Goal: Information Seeking & Learning: Learn about a topic

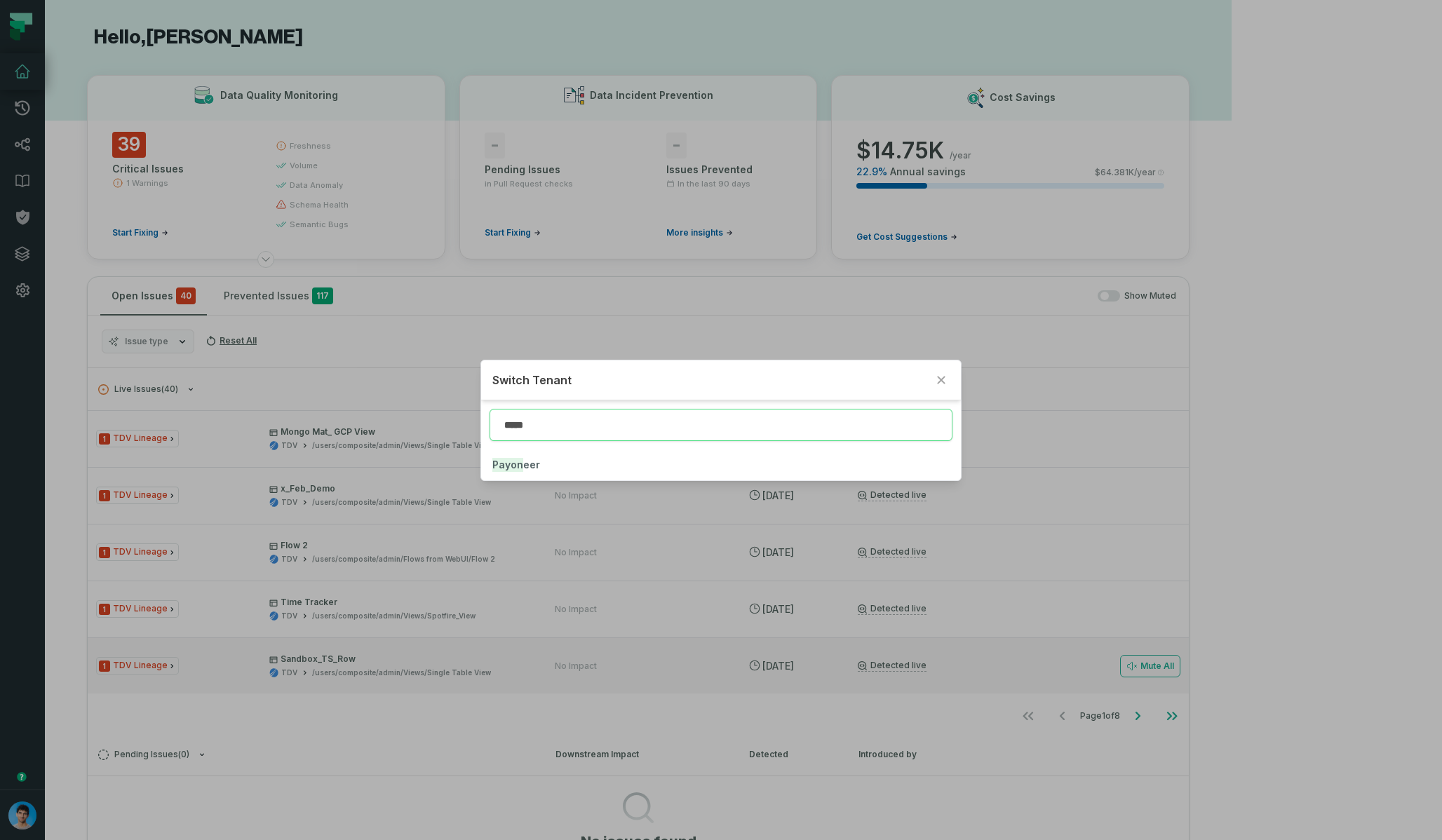
type input "*****"
click button "Payon eer" at bounding box center [720, 464] width 479 height 30
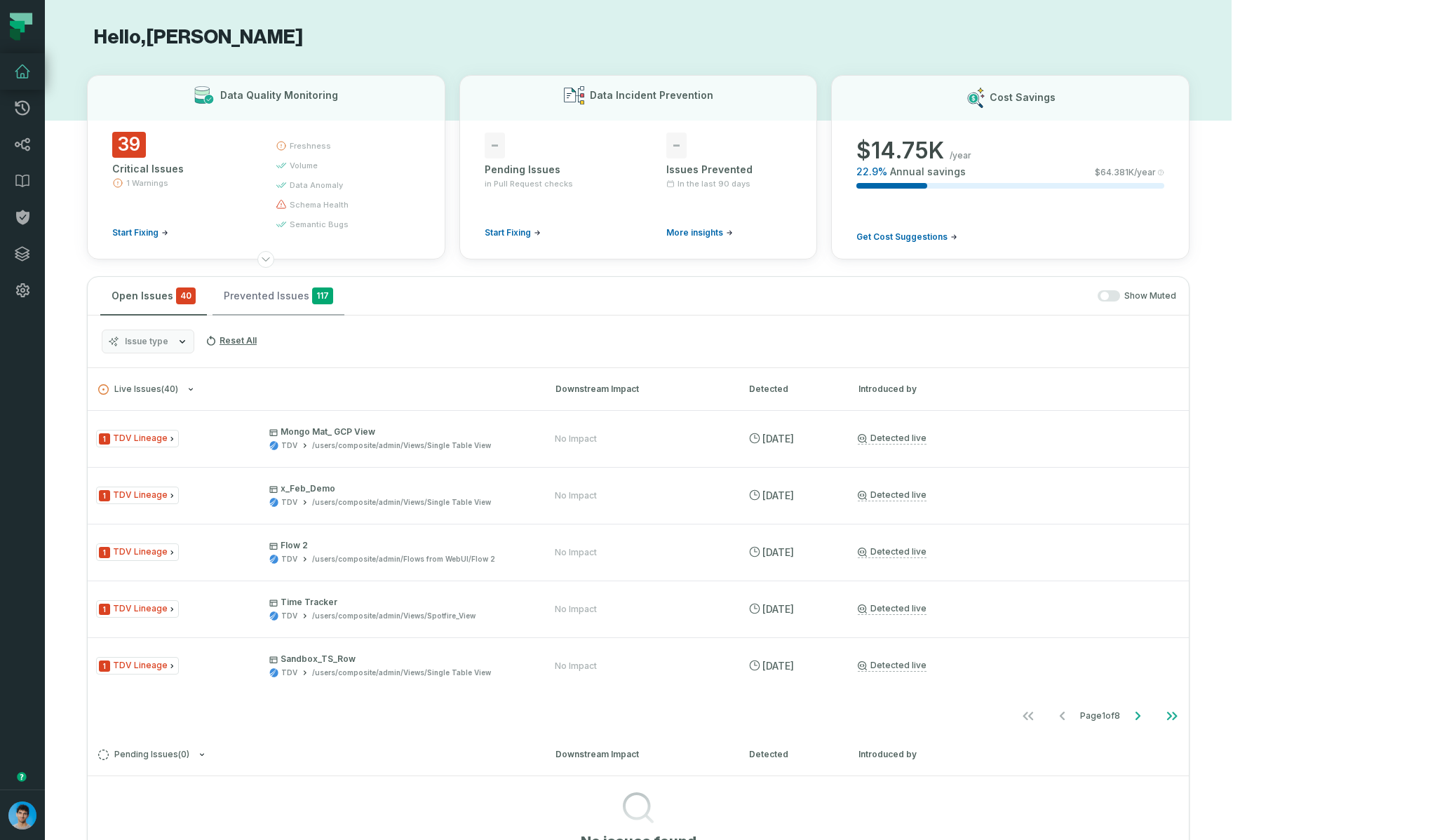
click at [280, 300] on button "Prevented Issues 117" at bounding box center [278, 296] width 132 height 38
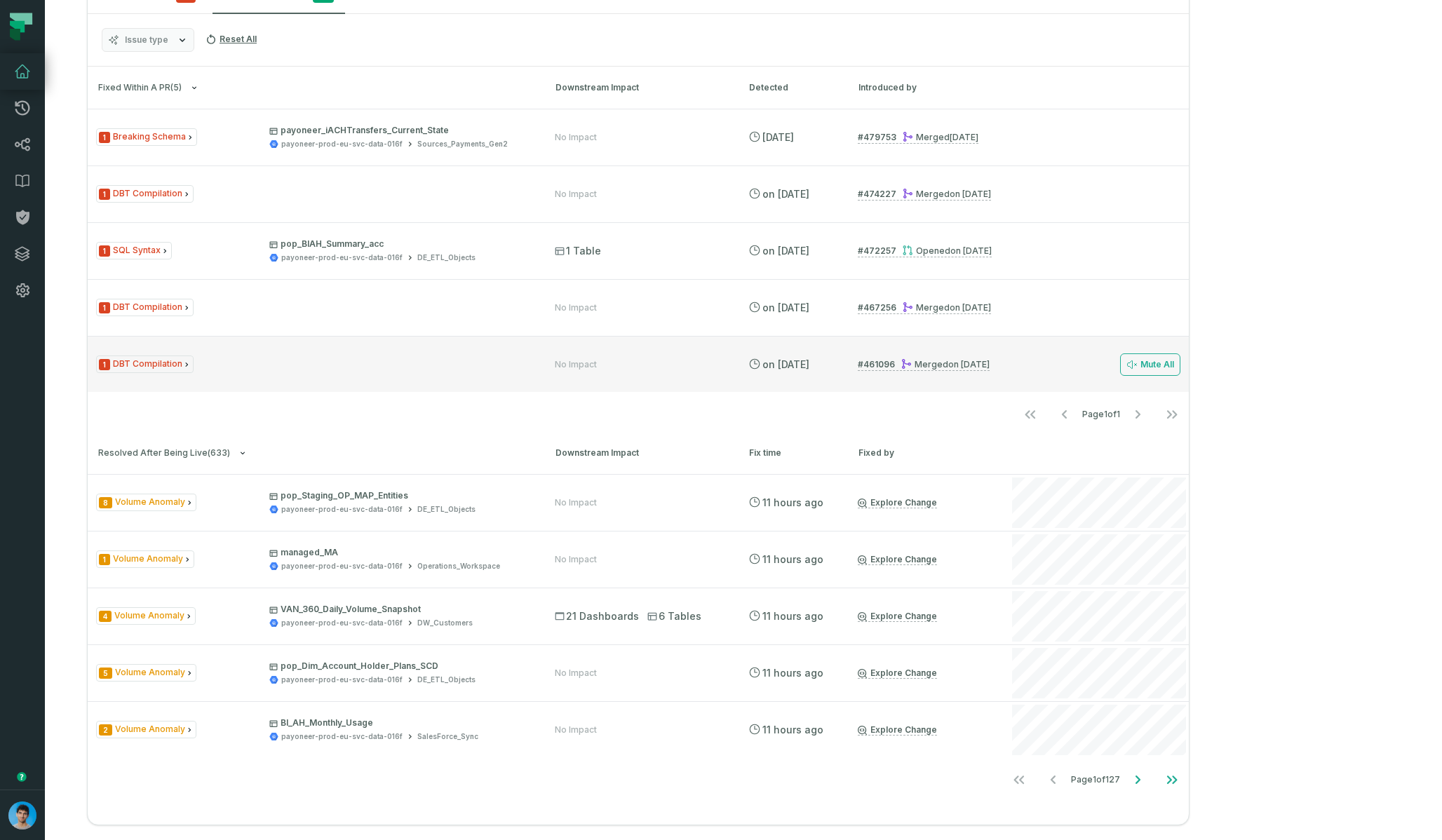
scroll to position [316, 0]
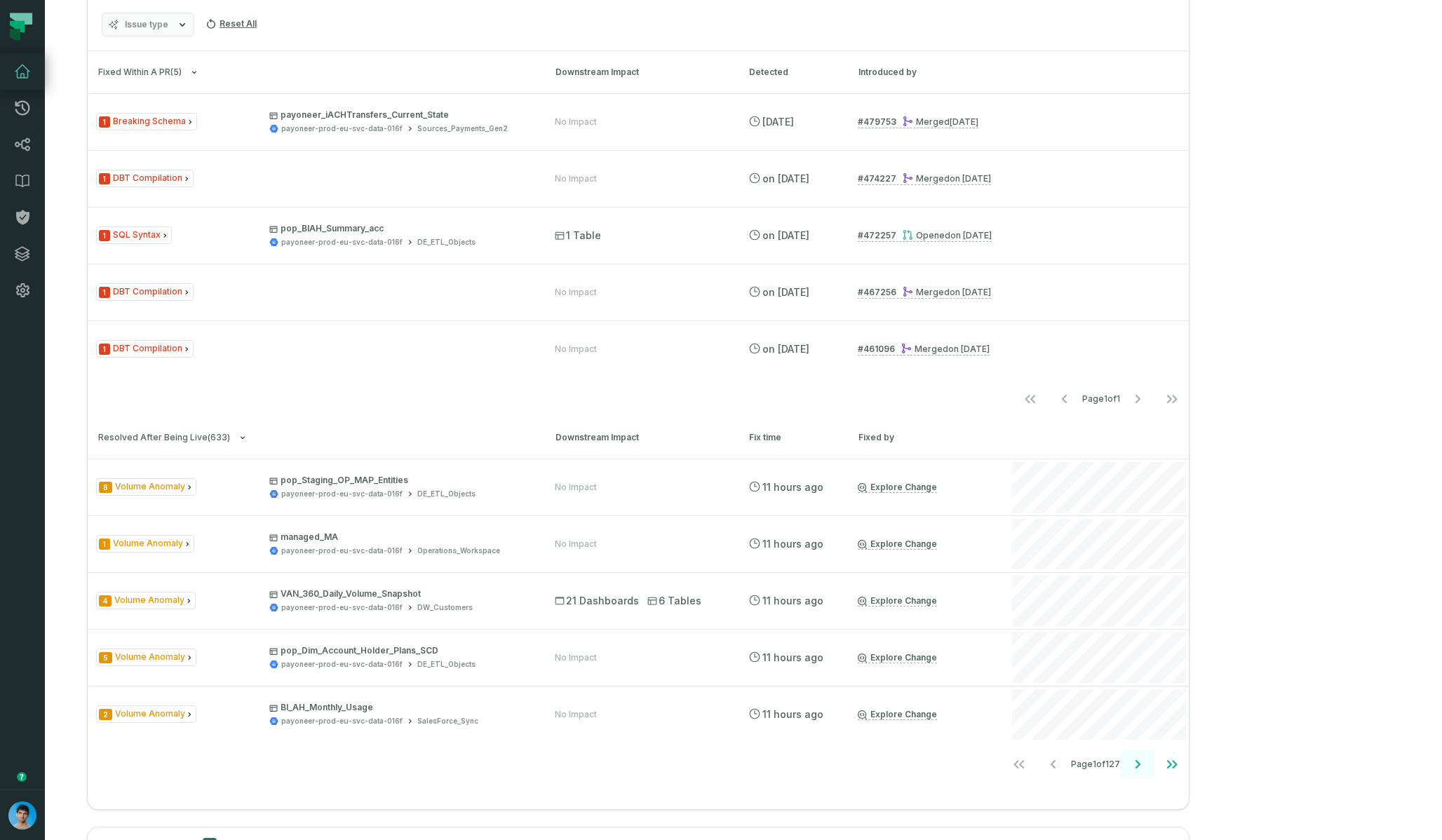
click at [1146, 770] on icon "Go to next page" at bounding box center [1137, 763] width 17 height 17
click at [1060, 768] on icon "Go to previous page" at bounding box center [1051, 763] width 17 height 17
click at [1146, 765] on icon "Go to next page" at bounding box center [1137, 763] width 17 height 17
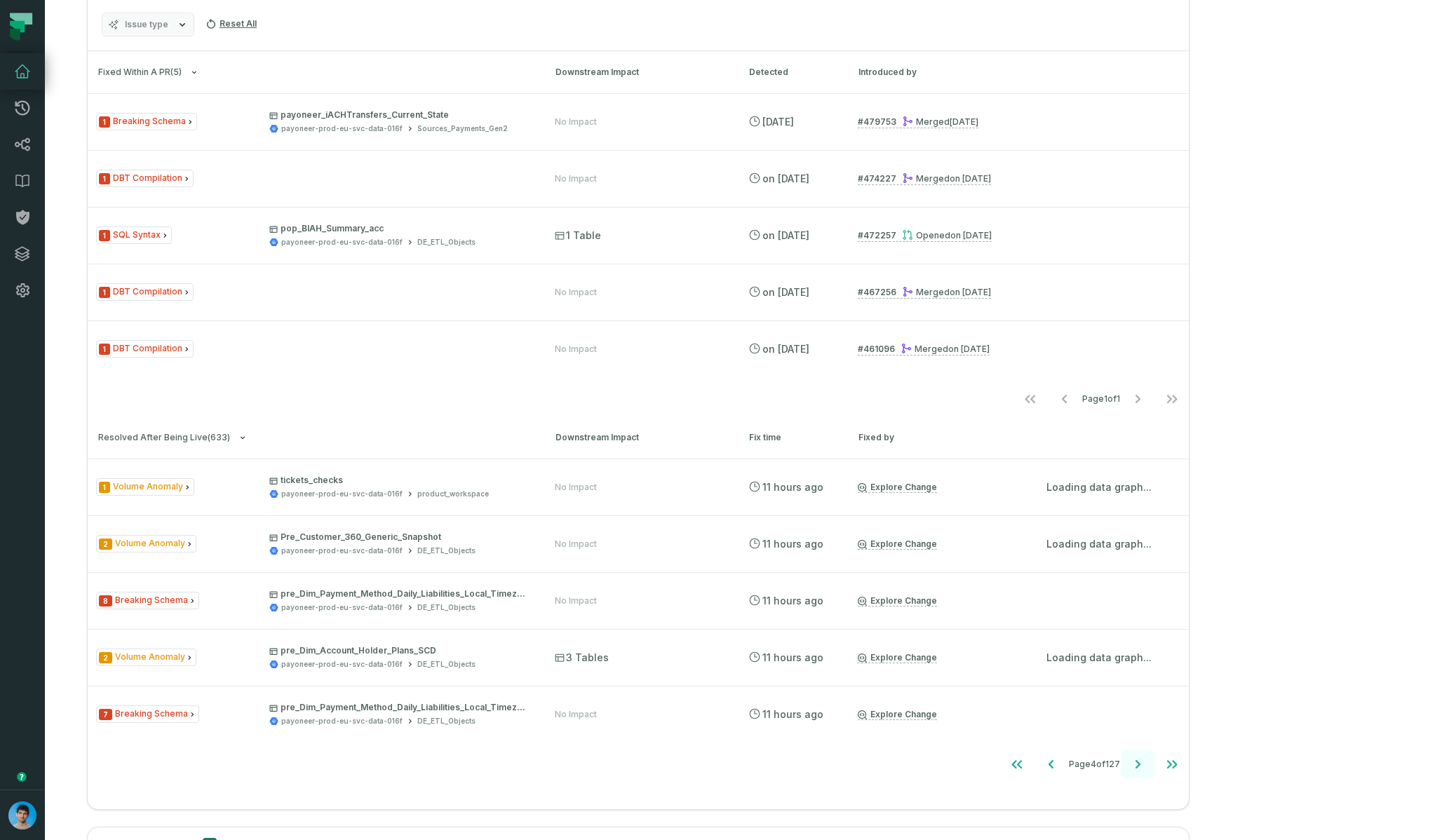
click at [1146, 765] on icon "Go to next page" at bounding box center [1137, 763] width 17 height 17
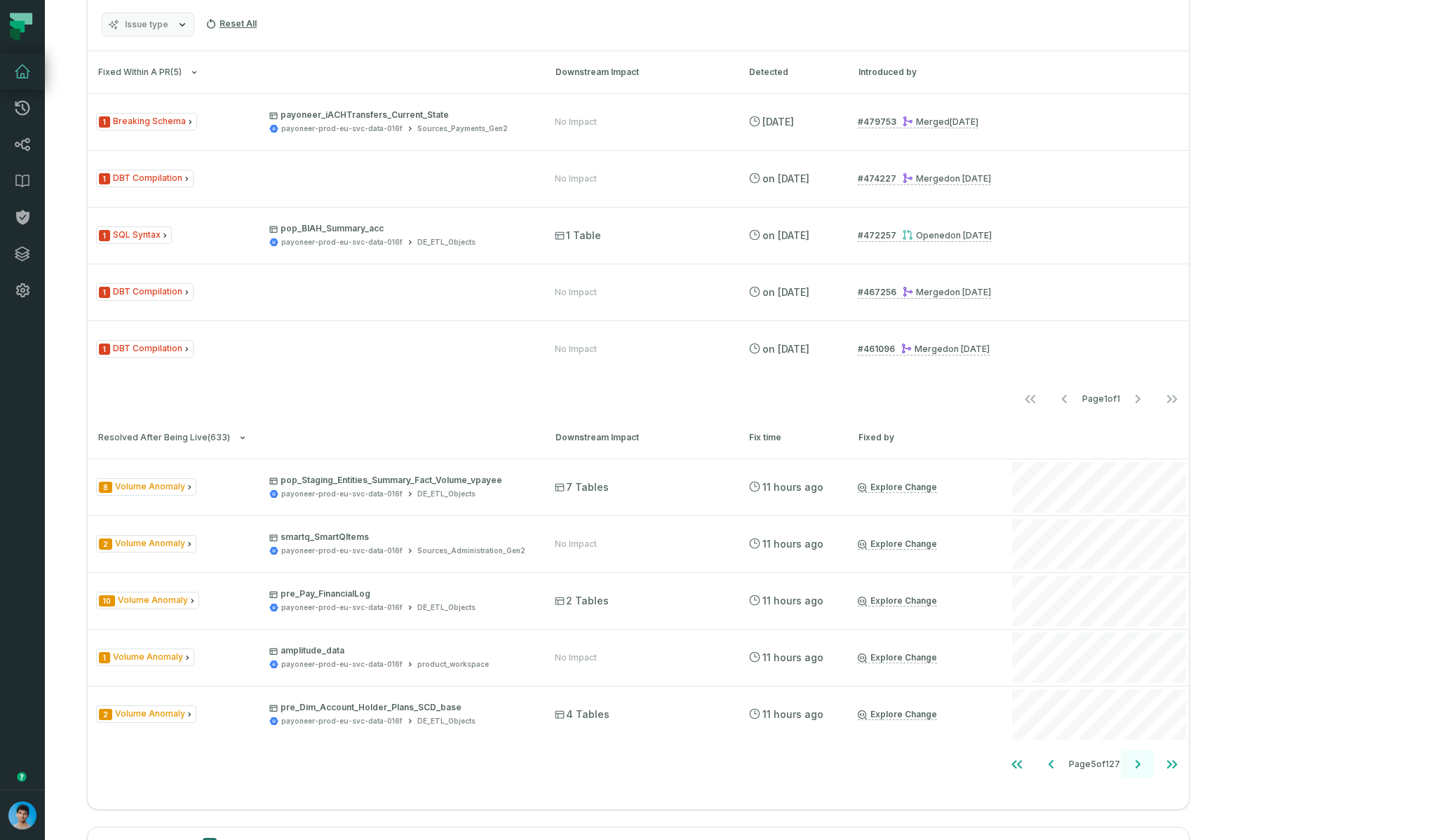
click at [1146, 765] on icon "Go to next page" at bounding box center [1137, 763] width 17 height 17
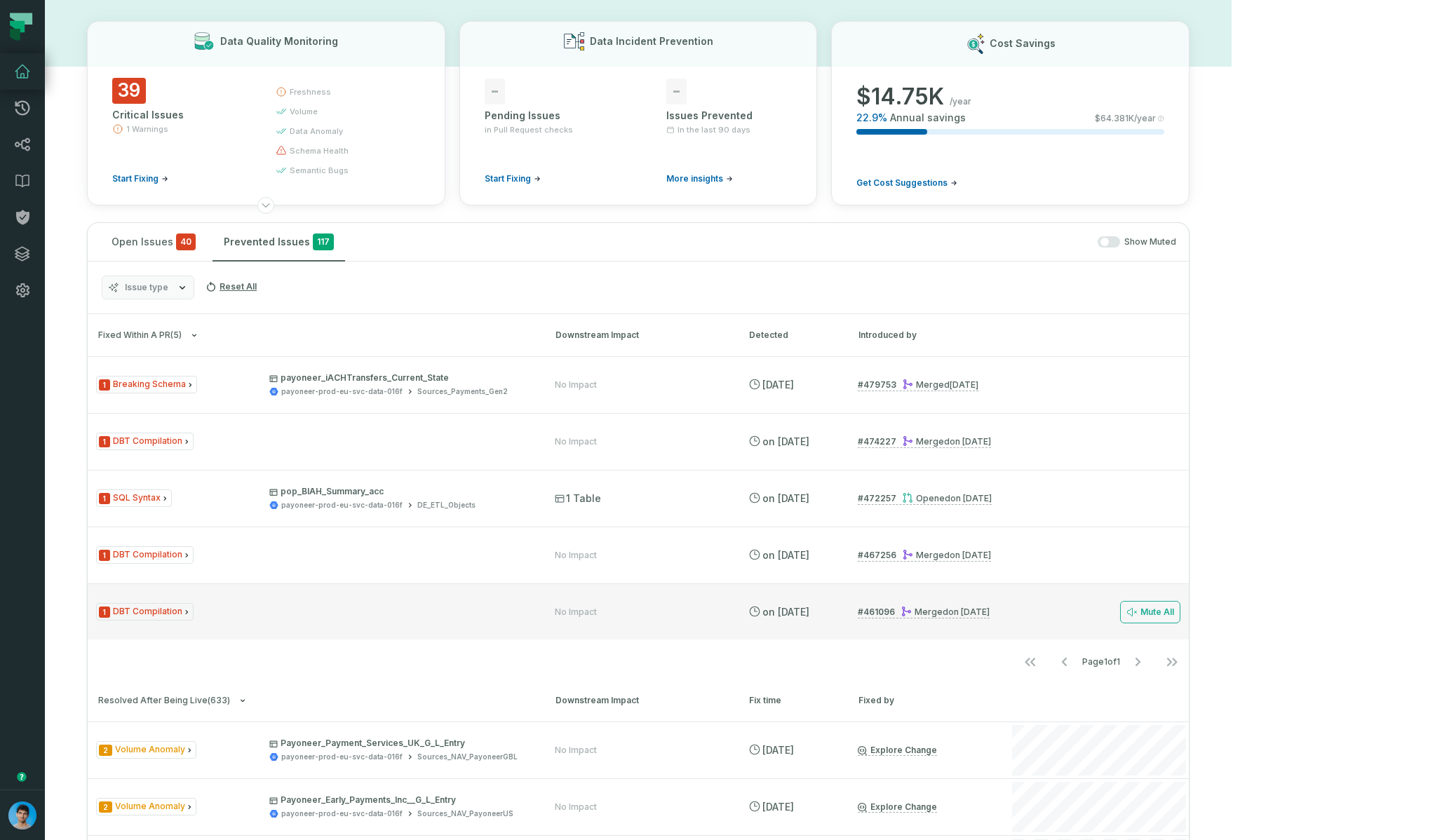
scroll to position [0, 0]
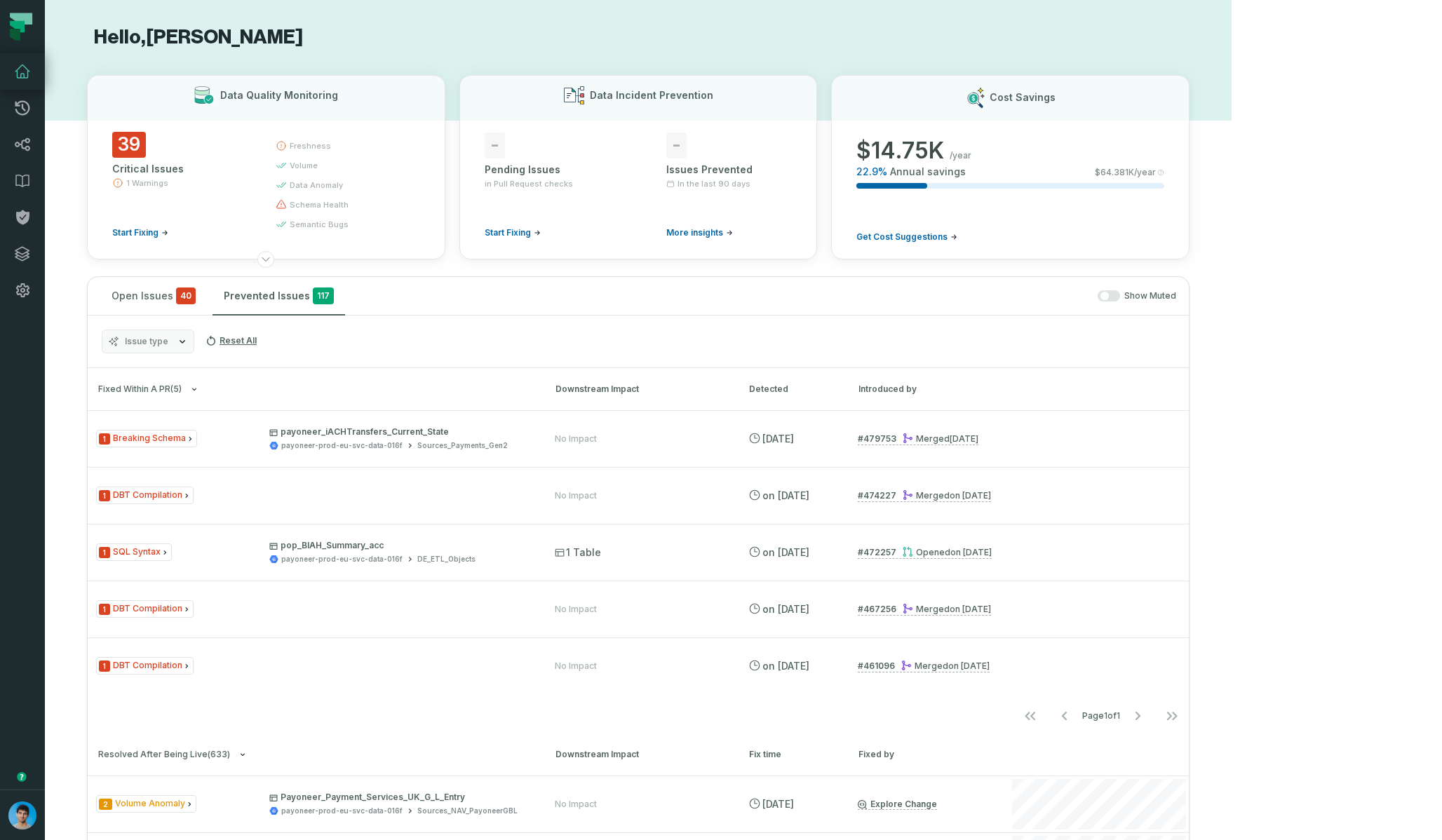
click at [162, 336] on span "Issue type" at bounding box center [146, 341] width 43 height 11
click at [118, 429] on button "Stale Table Data" at bounding box center [116, 425] width 11 height 11
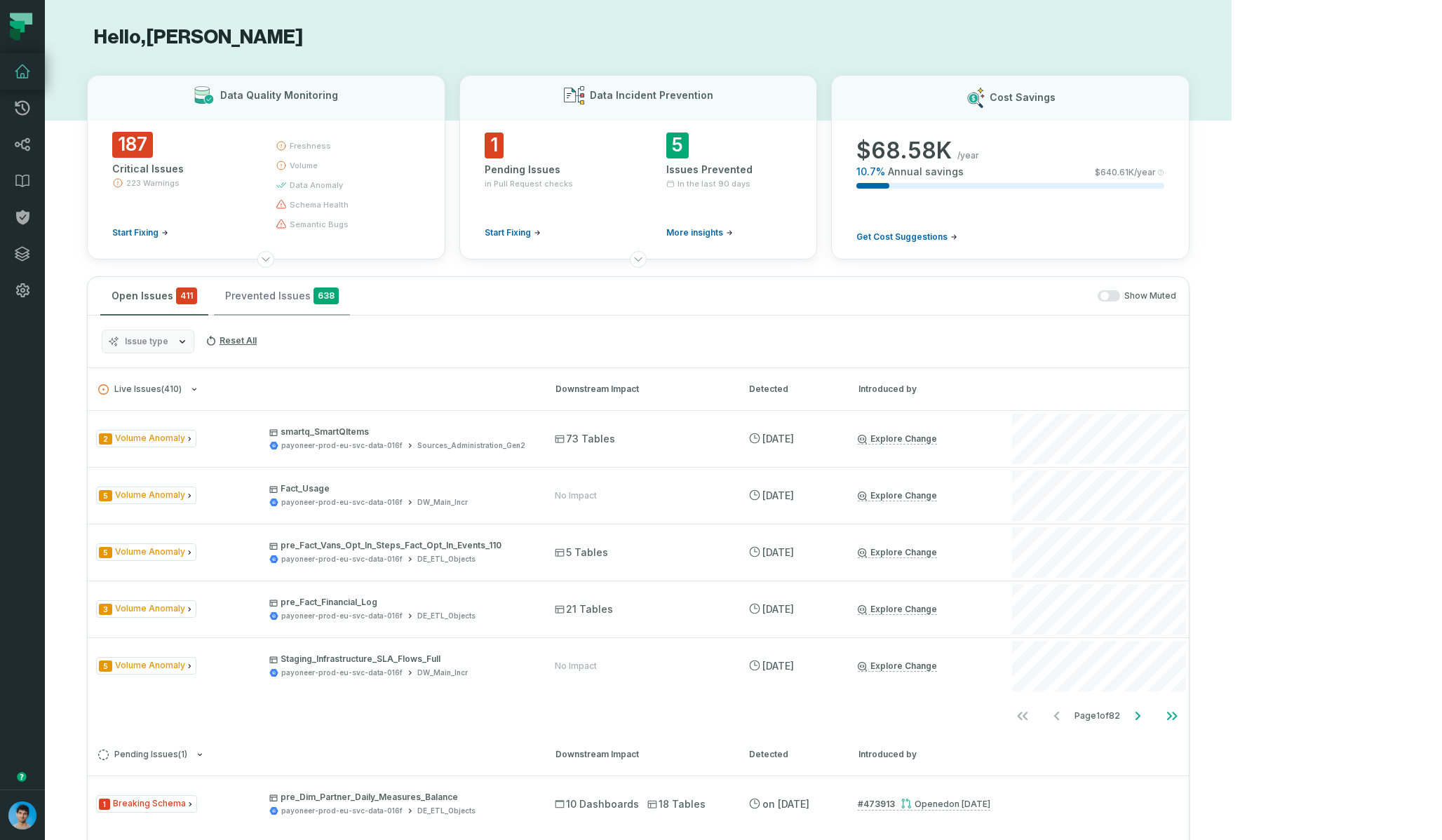
click at [270, 307] on button "Prevented Issues 638" at bounding box center [282, 296] width 136 height 38
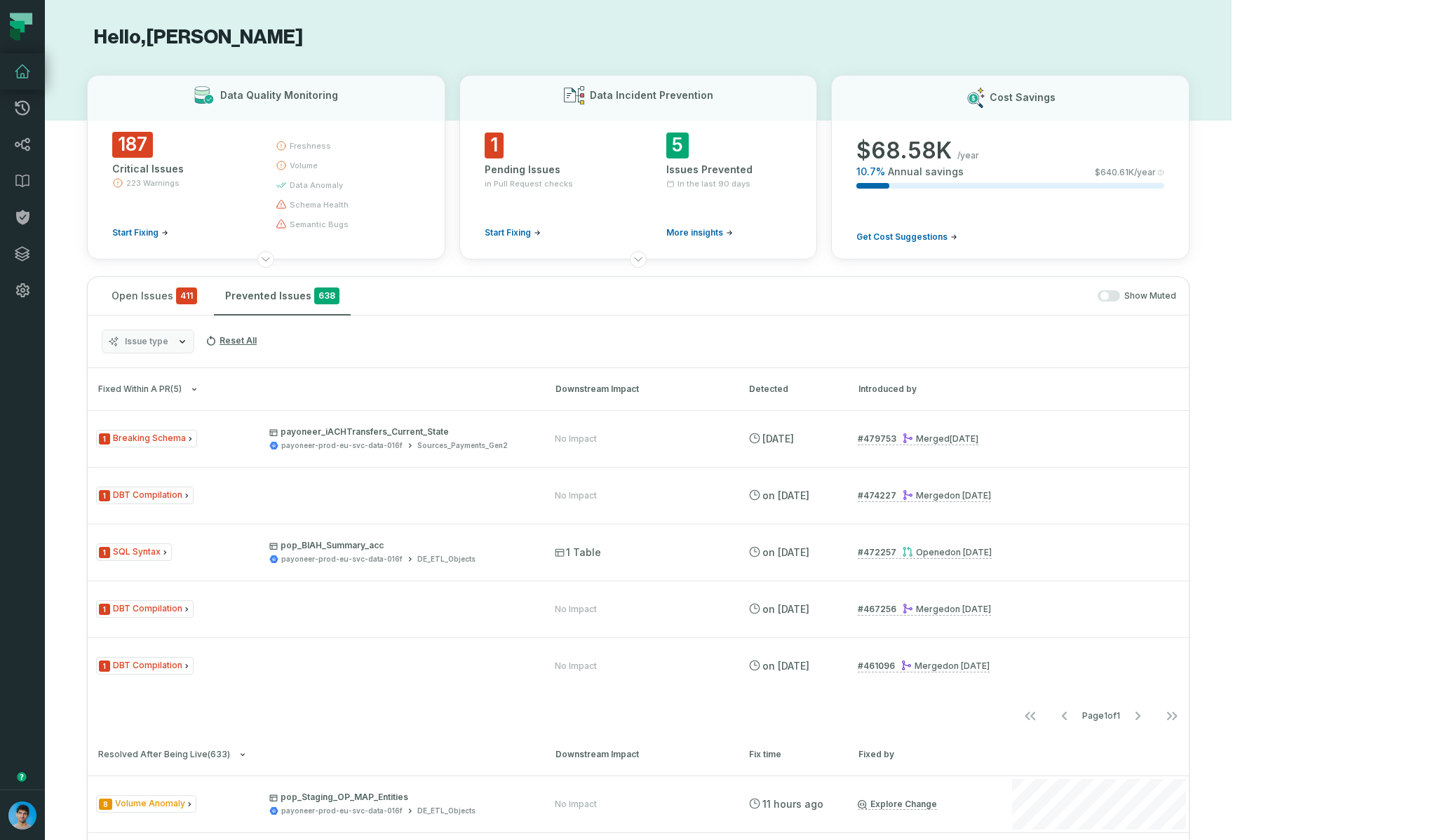
click at [168, 339] on button "Issue type" at bounding box center [147, 341] width 92 height 24
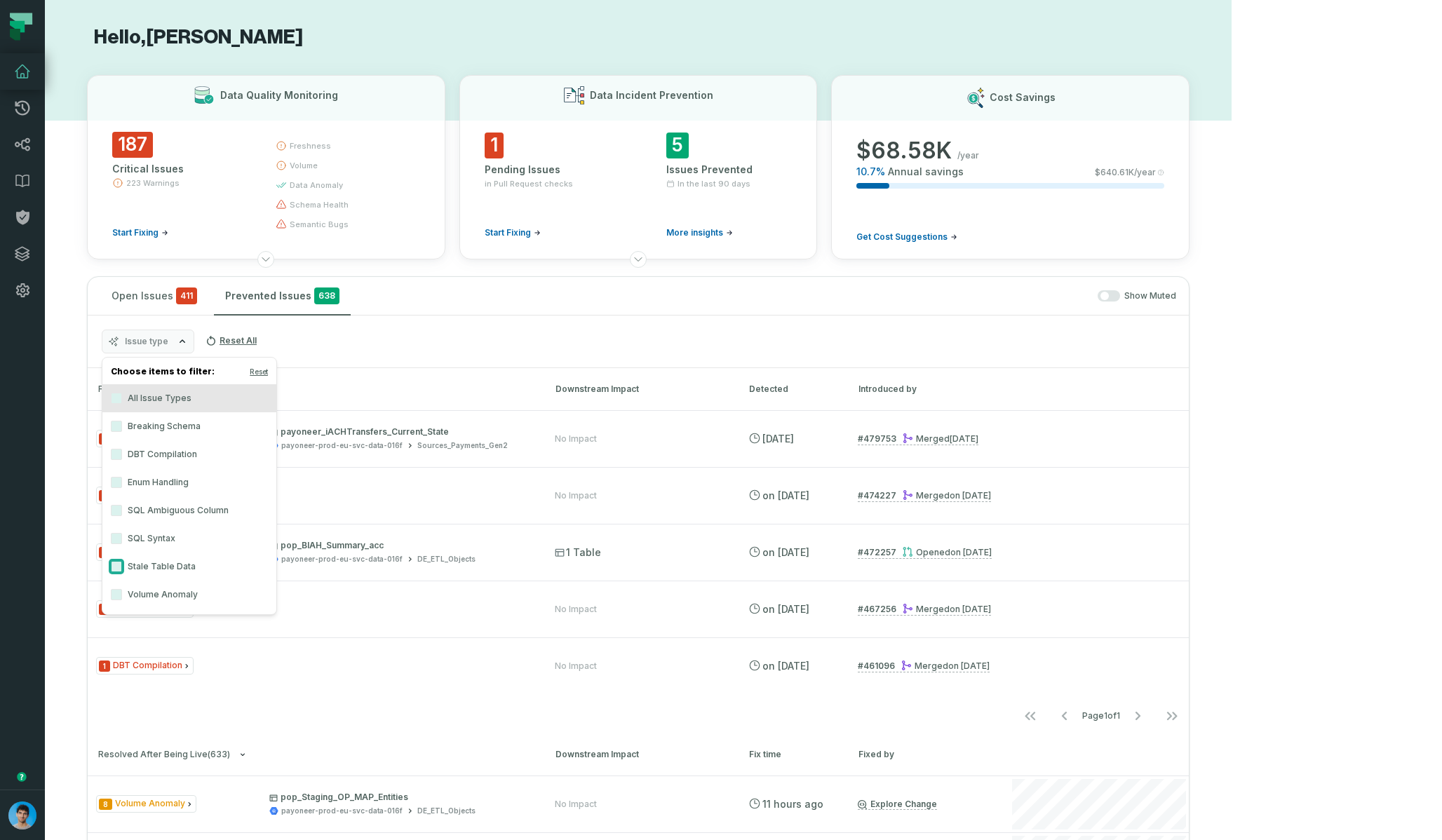
click at [118, 571] on button "Stale Table Data" at bounding box center [116, 566] width 11 height 11
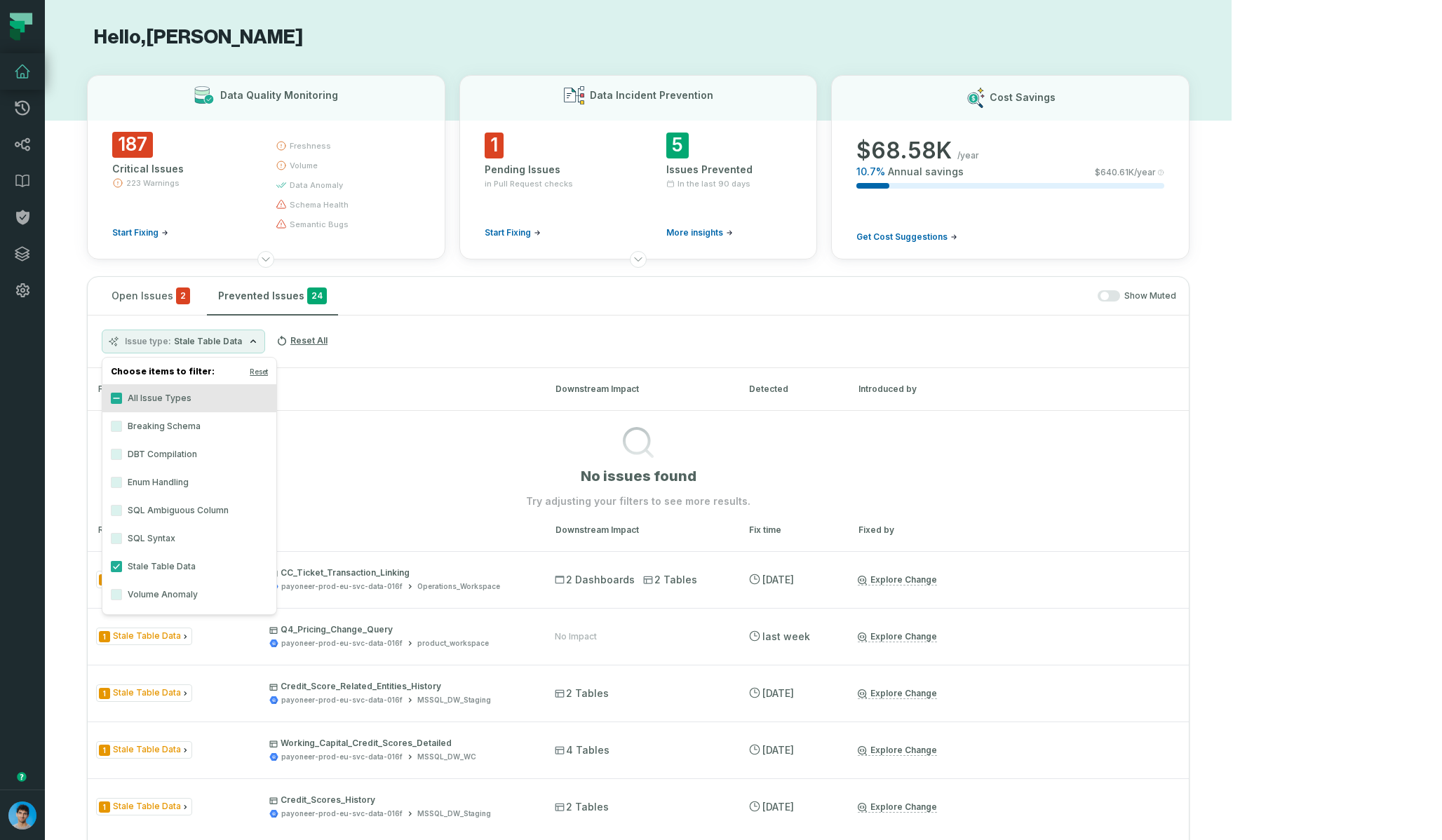
click at [505, 365] on div "Issue type Stale Table Data Reset All" at bounding box center [638, 342] width 1101 height 53
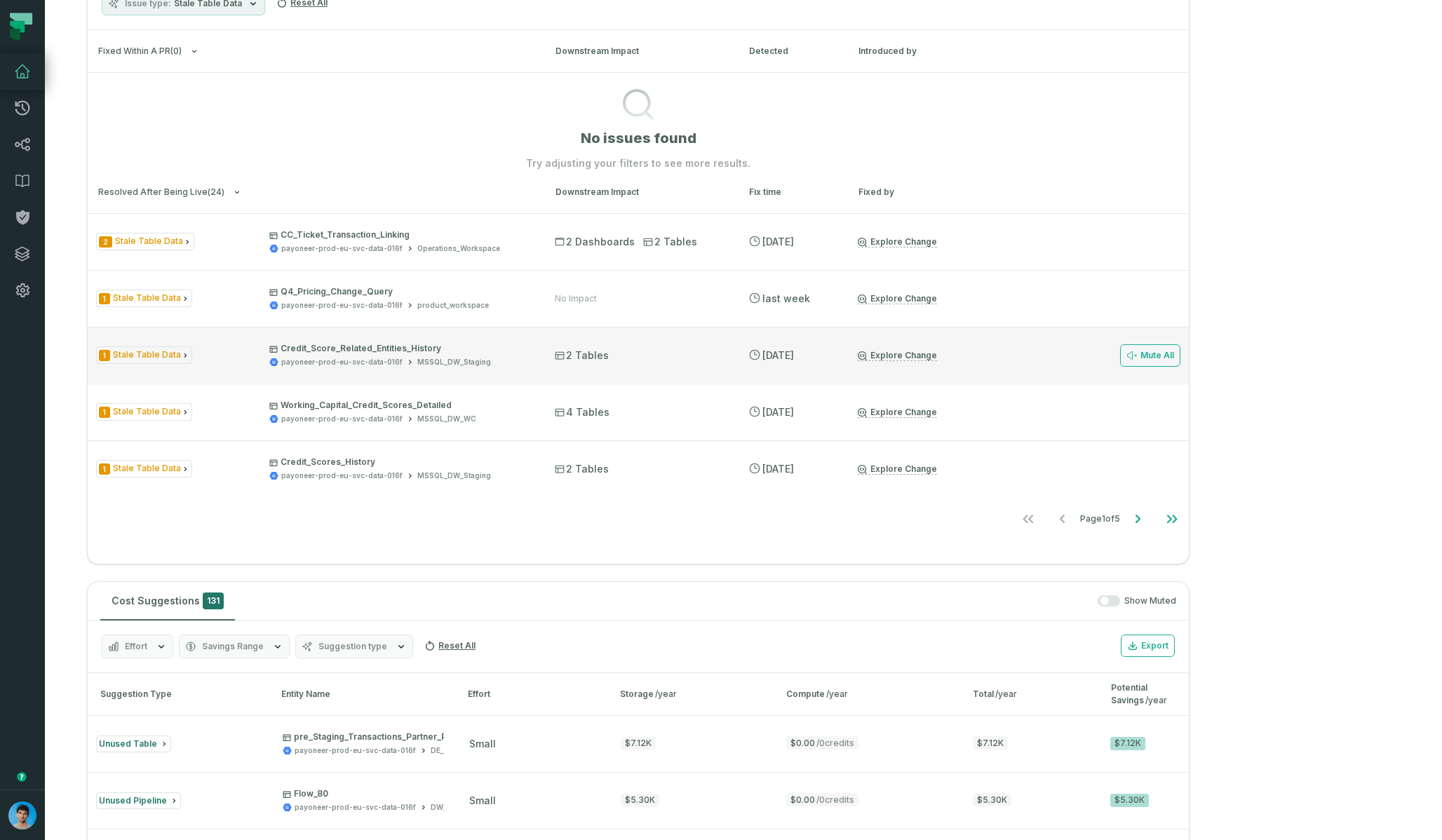
scroll to position [335, 0]
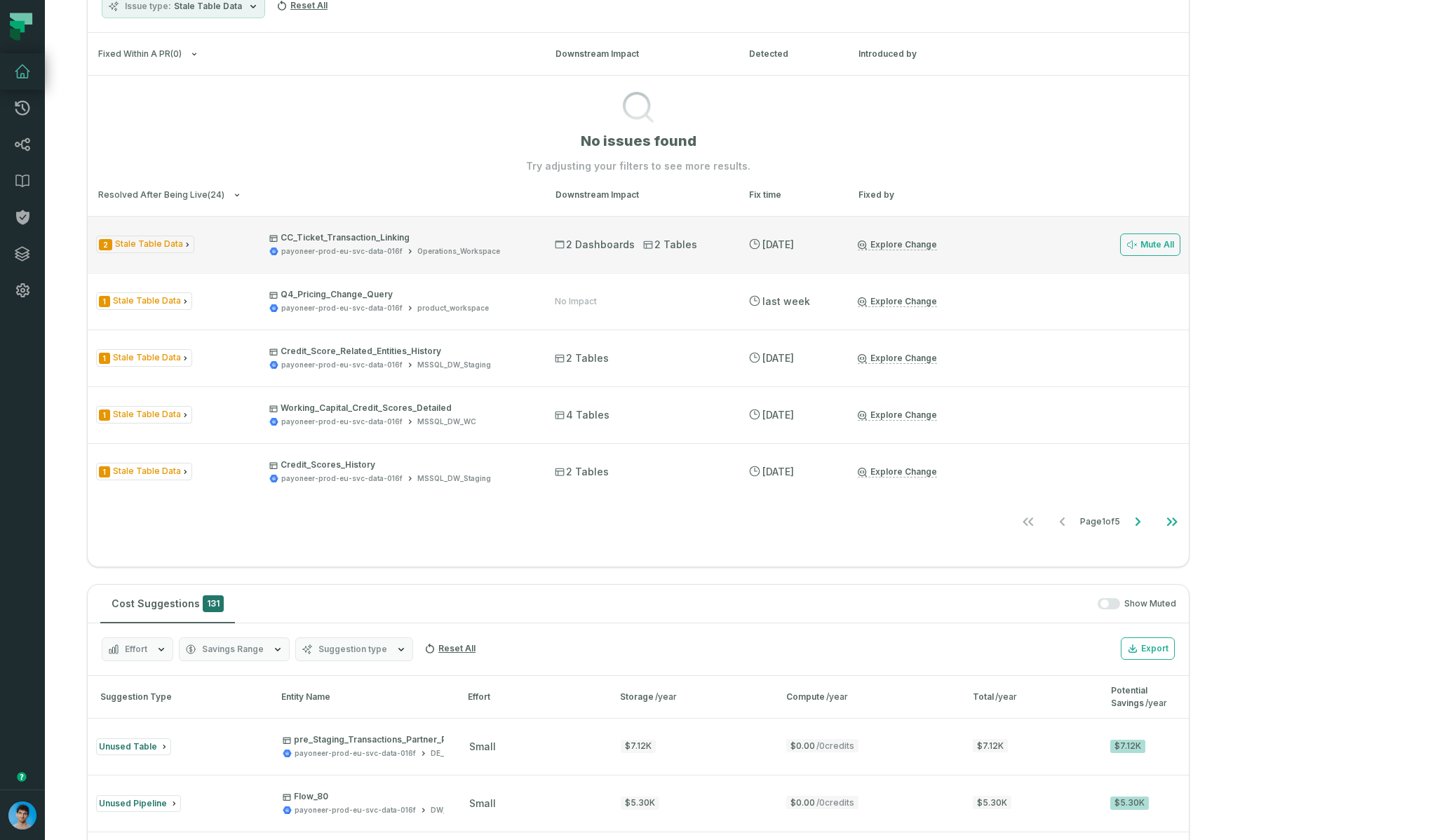
click at [559, 263] on div "2 Stale Table Data CC_Ticket_Transaction_Linking payoneer-prod-eu-svc-data-016f…" at bounding box center [638, 244] width 1101 height 56
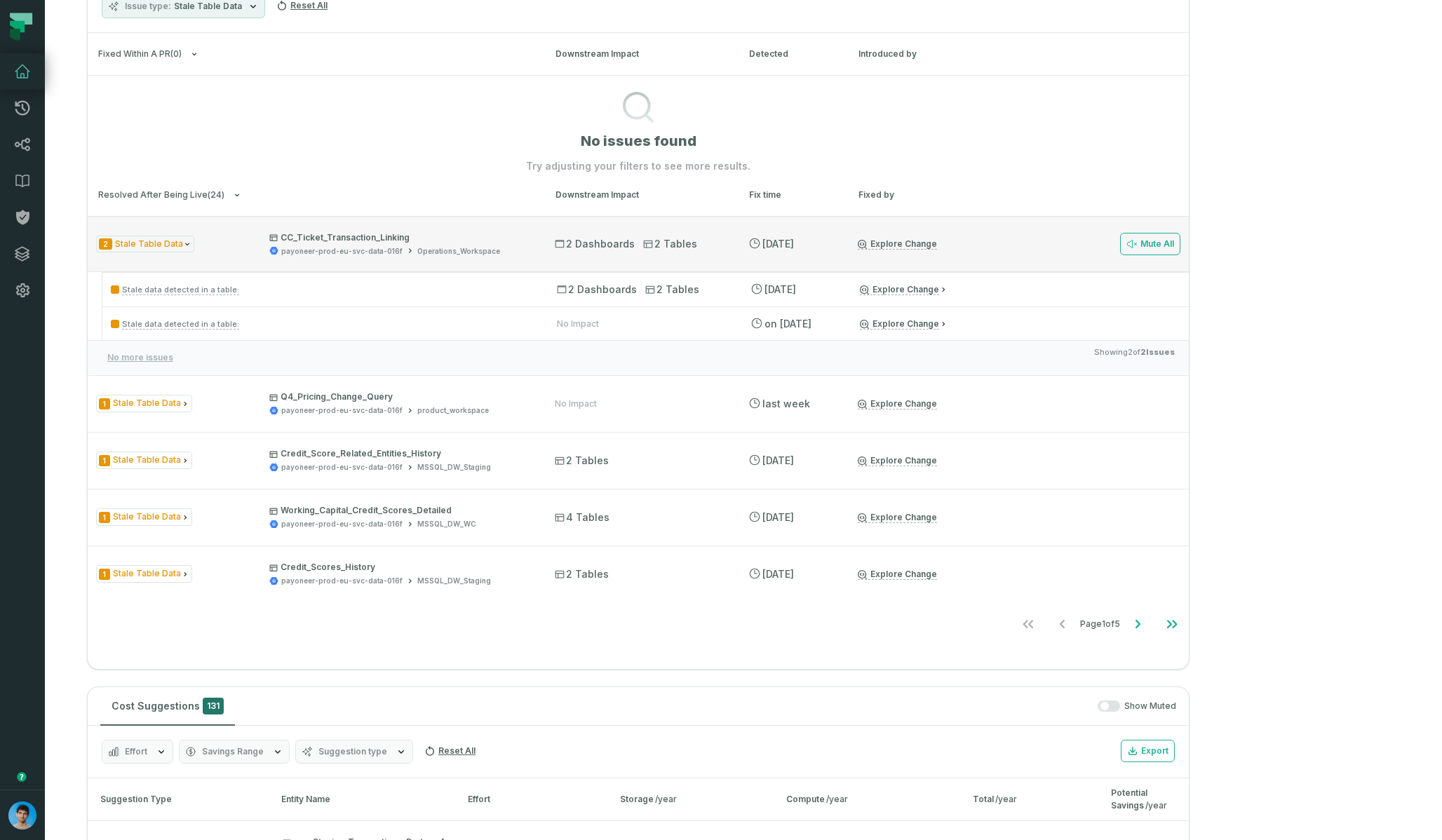
click at [559, 263] on div "2 Stale Table Data CC_Ticket_Transaction_Linking payoneer-prod-eu-svc-data-016f…" at bounding box center [638, 244] width 1101 height 56
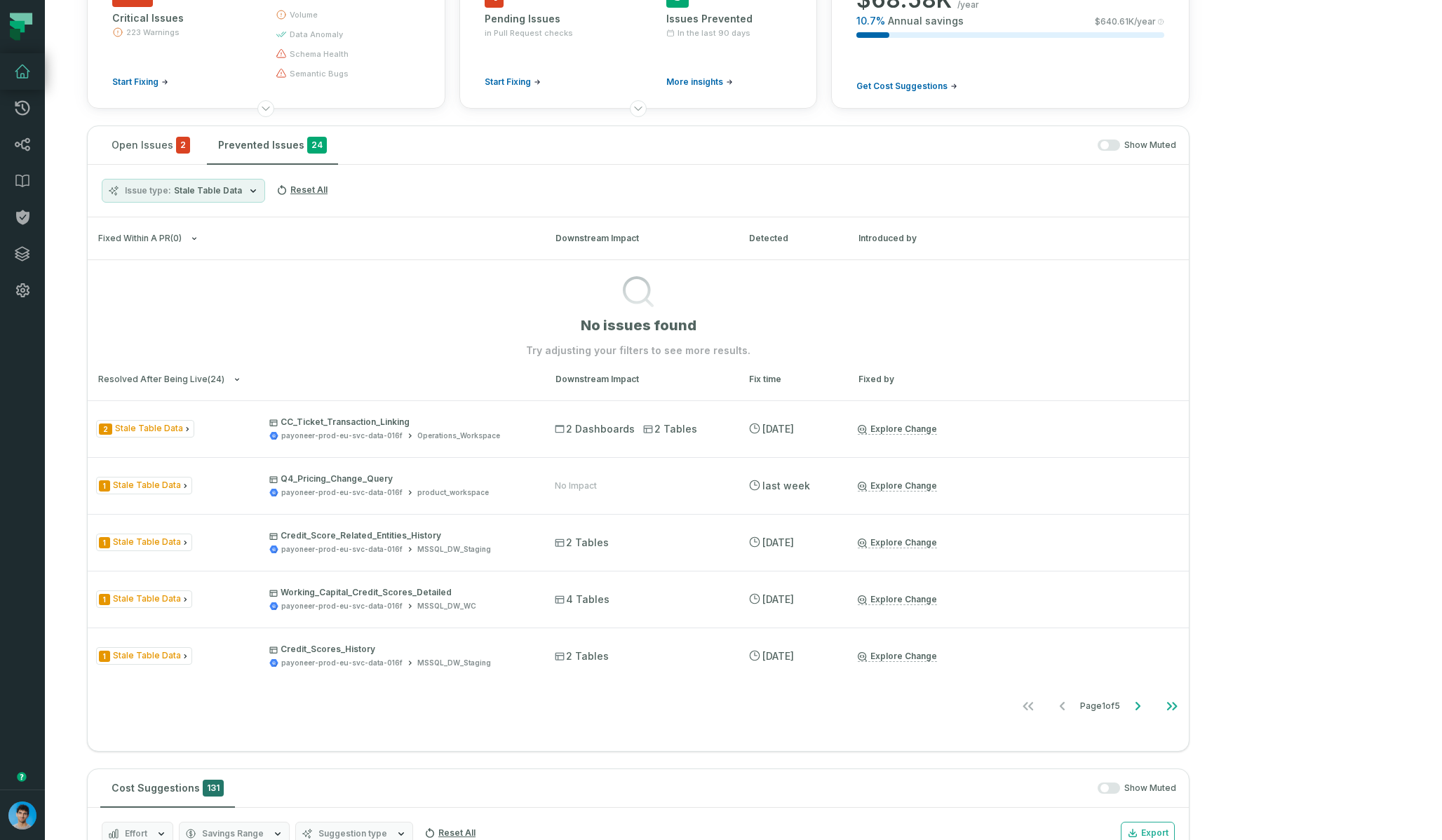
scroll to position [155, 0]
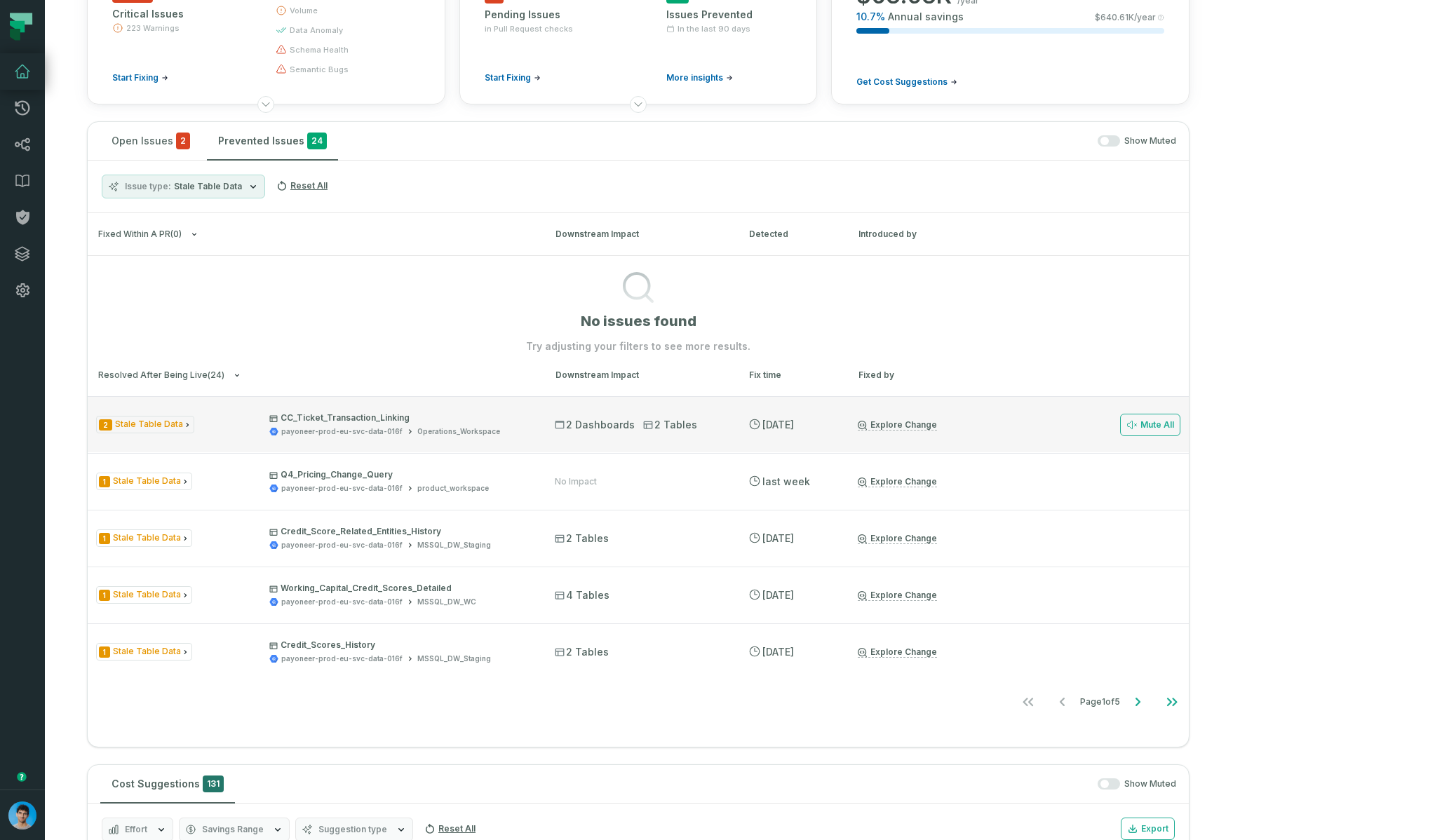
click at [212, 423] on div "2 Stale Table Data CC_Ticket_Transaction_Linking payoneer-prod-eu-svc-data-016f…" at bounding box center [313, 423] width 433 height 25
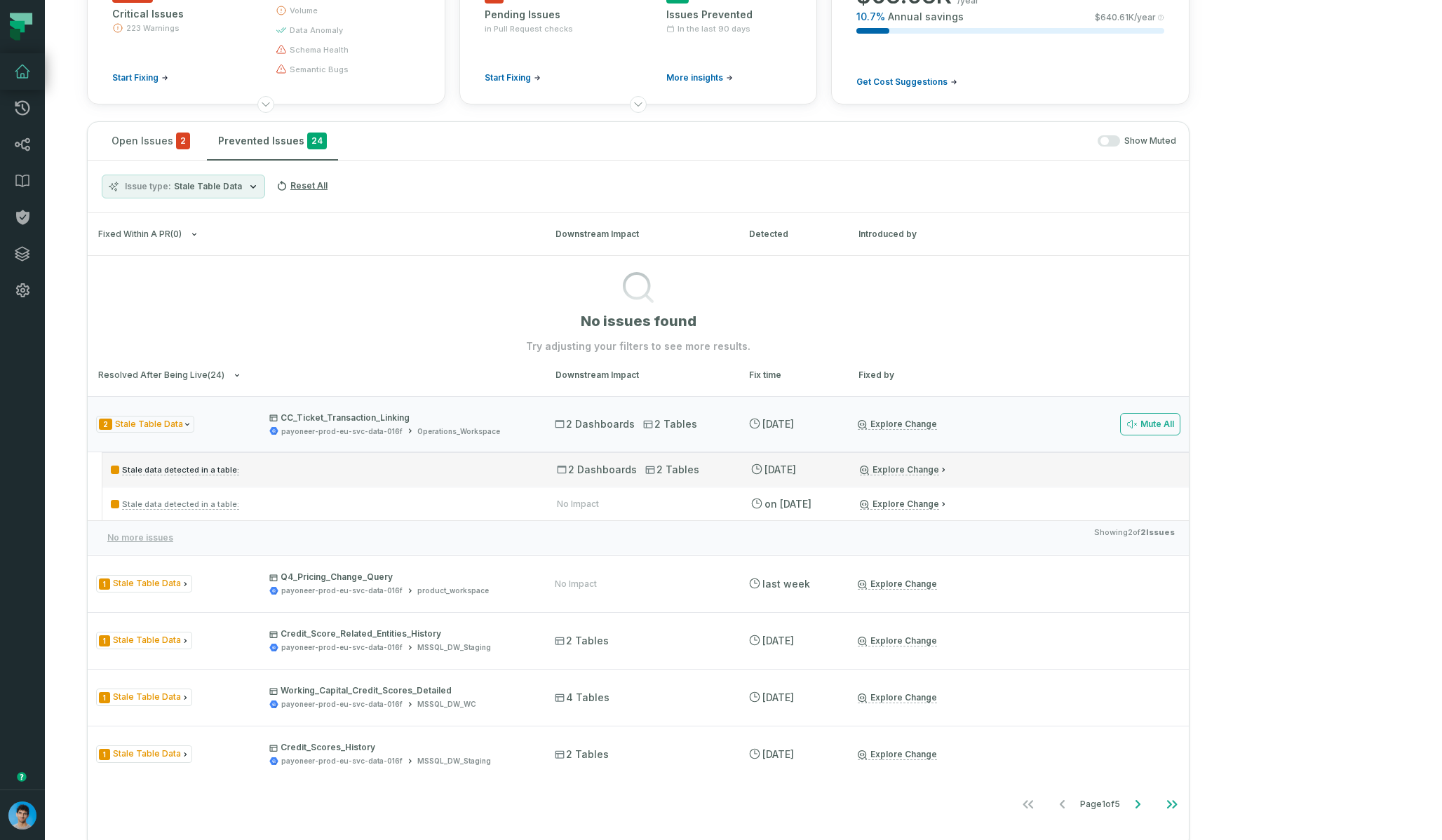
click at [328, 475] on p "Stale data detected in a table:" at bounding box center [321, 469] width 421 height 17
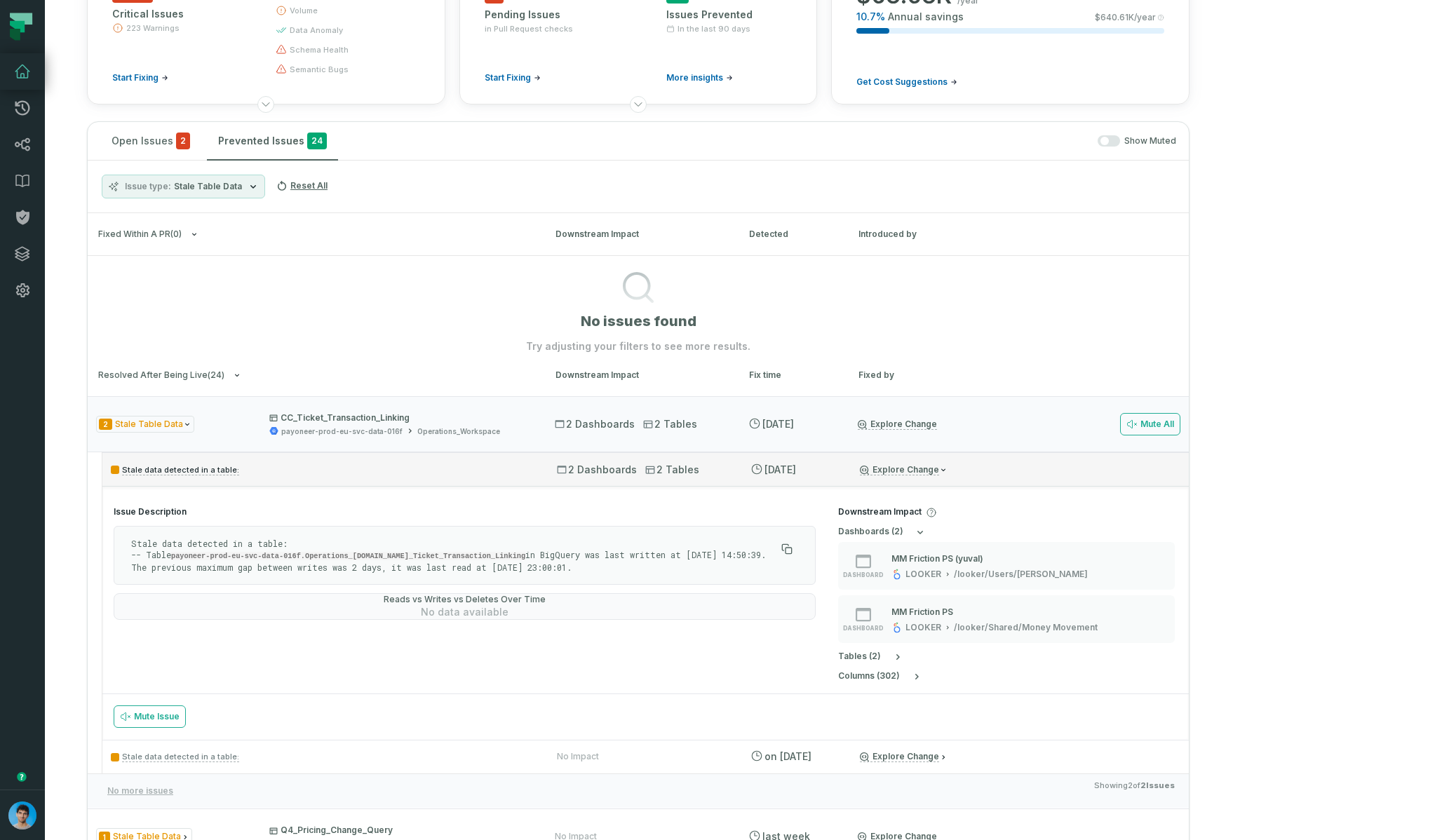
click at [328, 475] on p "Stale data detected in a table:" at bounding box center [321, 469] width 421 height 17
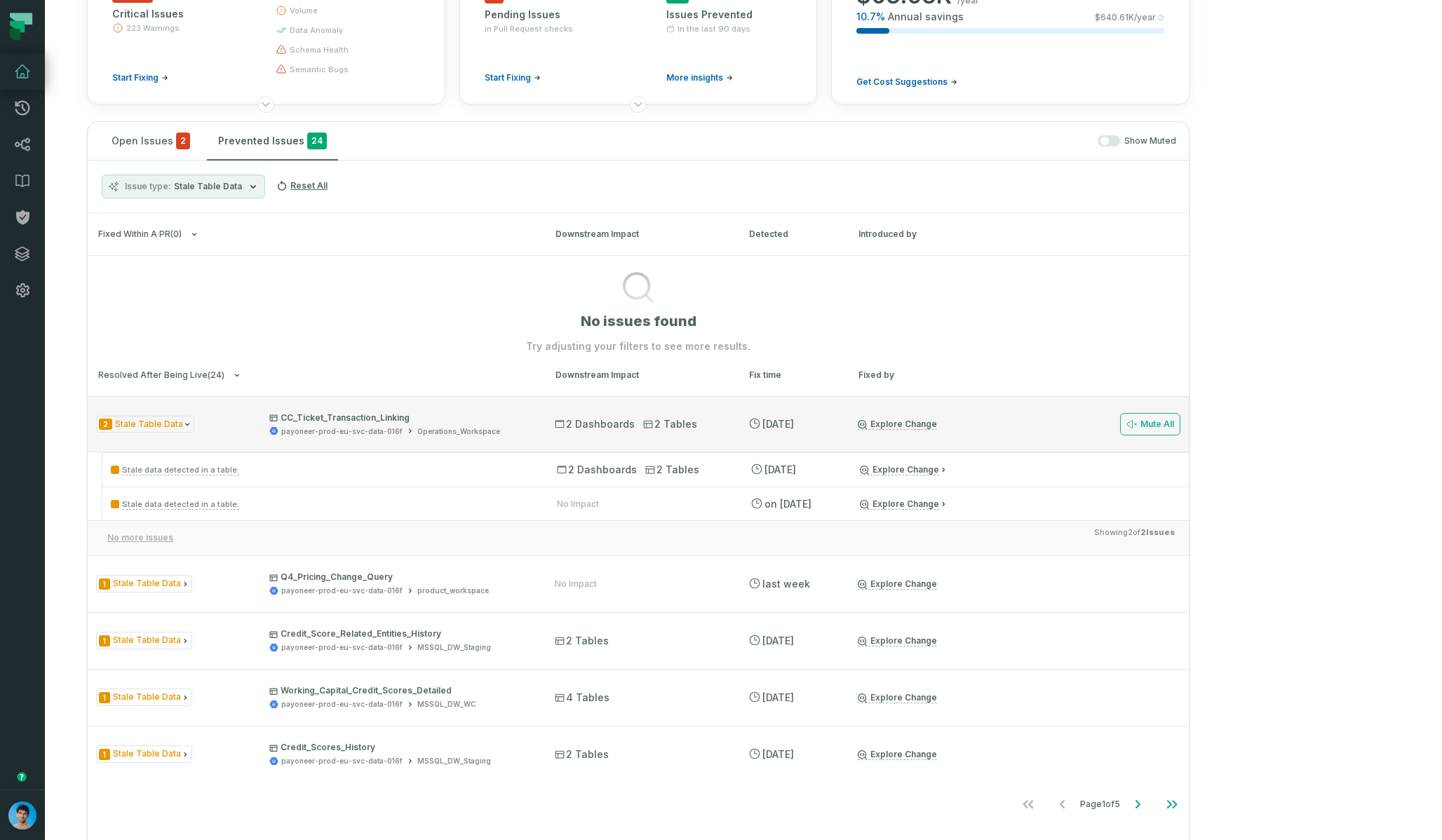
click at [253, 429] on div "2 Stale Table Data CC_Ticket_Transaction_Linking payoneer-prod-eu-svc-data-016f…" at bounding box center [313, 423] width 433 height 25
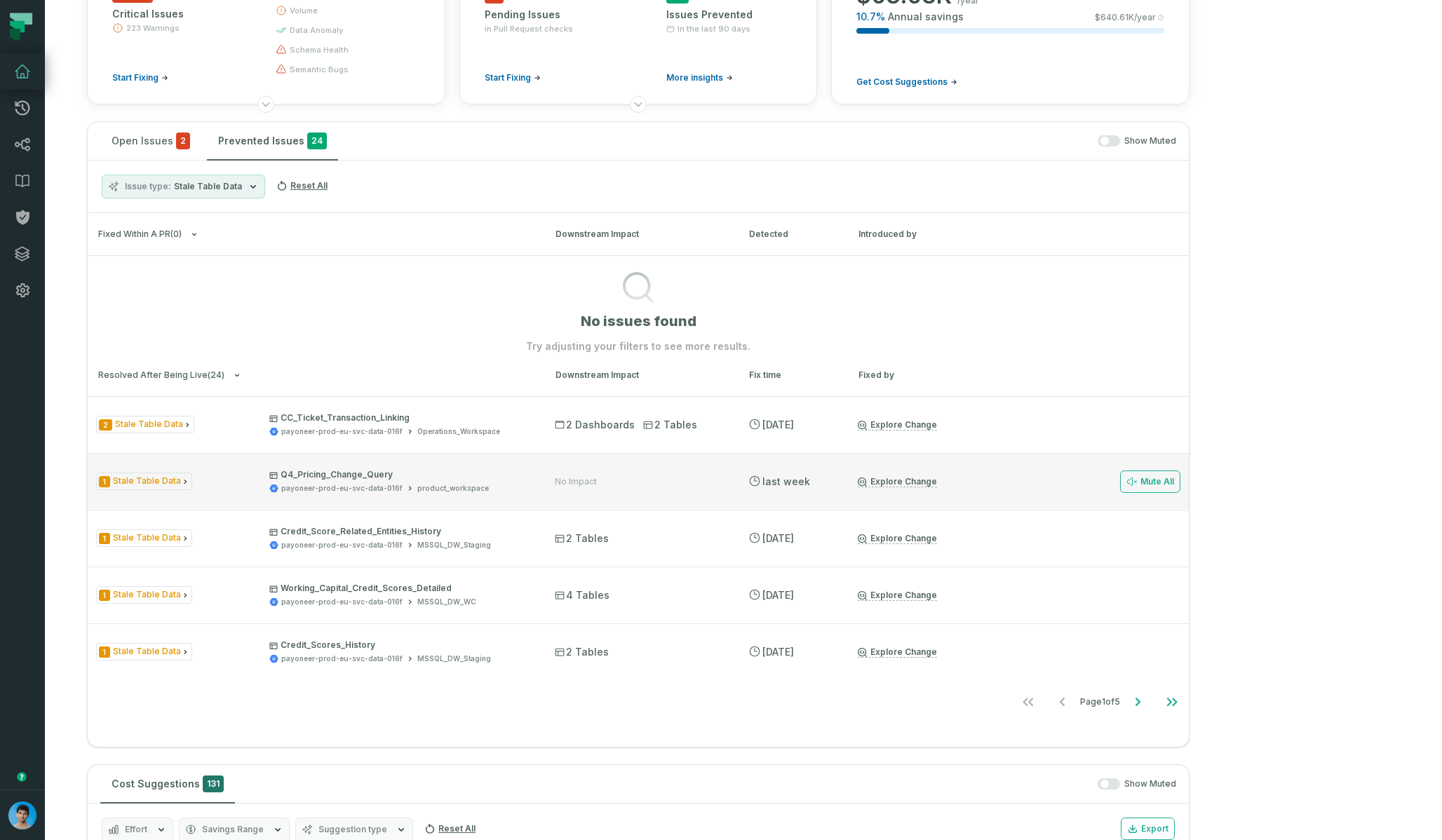
click at [257, 494] on div "1 Stale Table Data Q4_Pricing_Change_Query payoneer-prod-eu-svc-data-016f produ…" at bounding box center [638, 480] width 1101 height 56
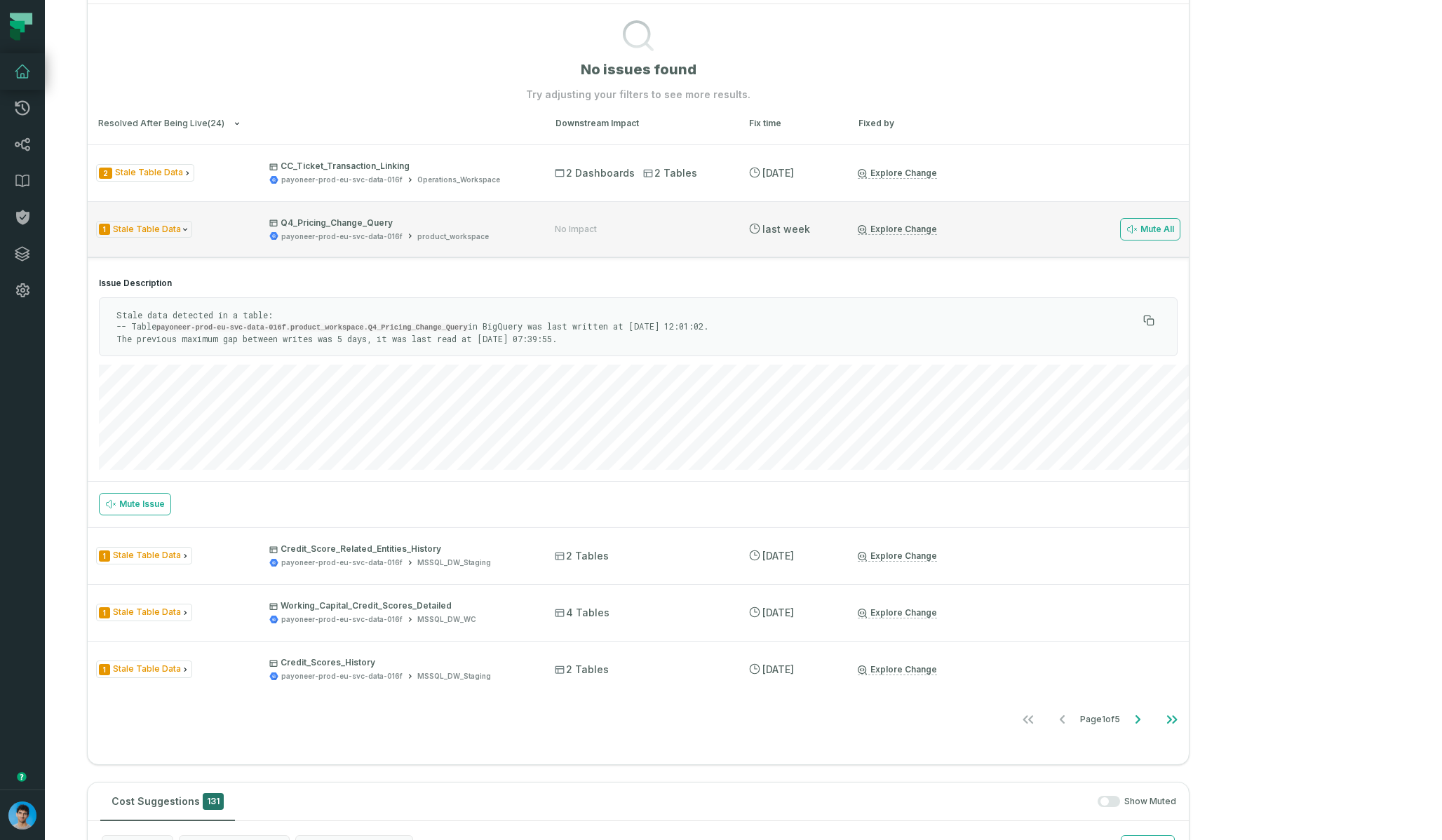
scroll to position [430, 0]
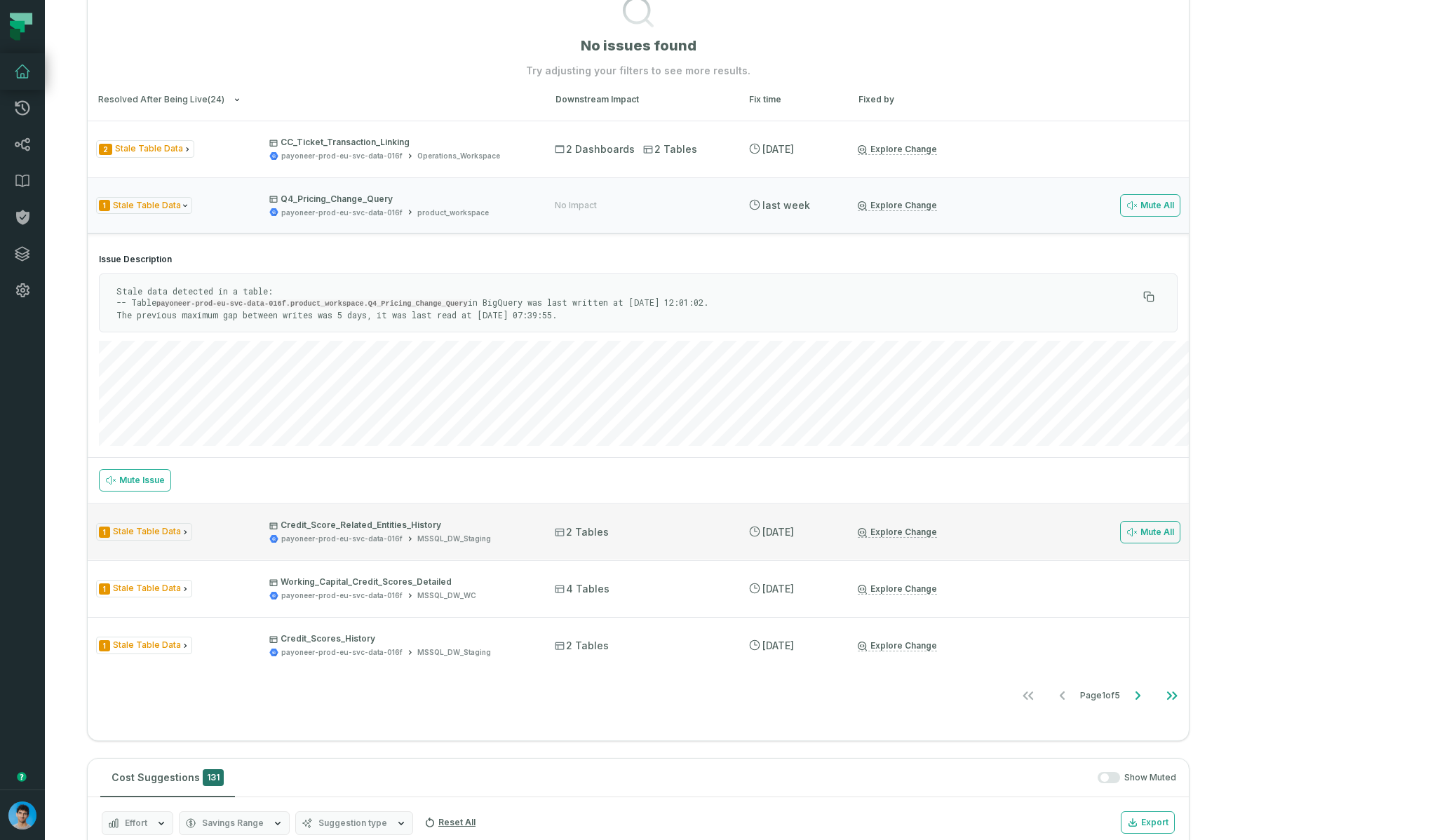
click at [254, 530] on div "1 Stale Table Data Credit_Score_Related_Entities_History payoneer-prod-eu-svc-d…" at bounding box center [313, 532] width 433 height 25
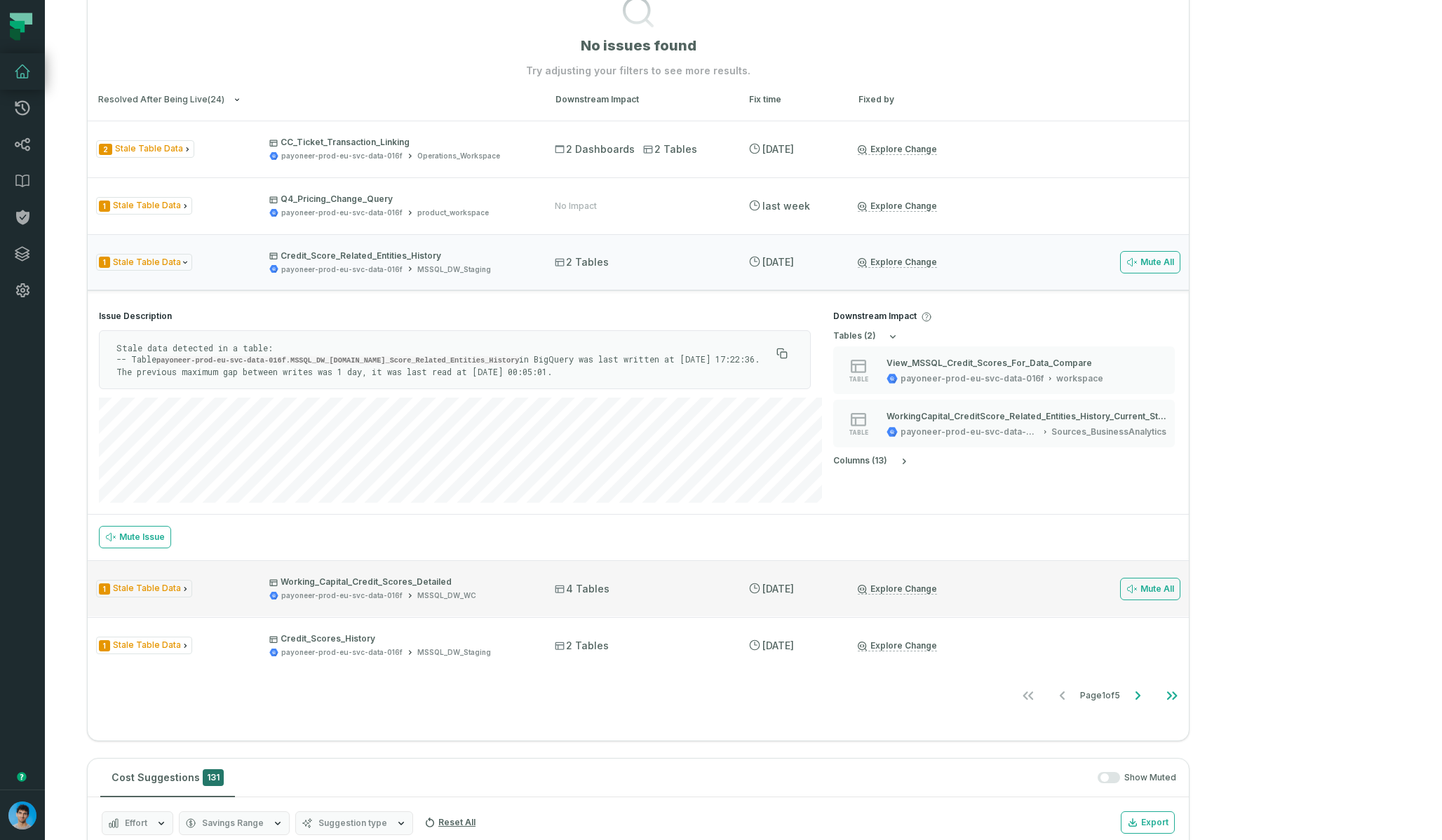
click at [260, 590] on div "1 Stale Table Data Working_Capital_Credit_Scores_Detailed payoneer-prod-eu-svc-…" at bounding box center [313, 588] width 433 height 25
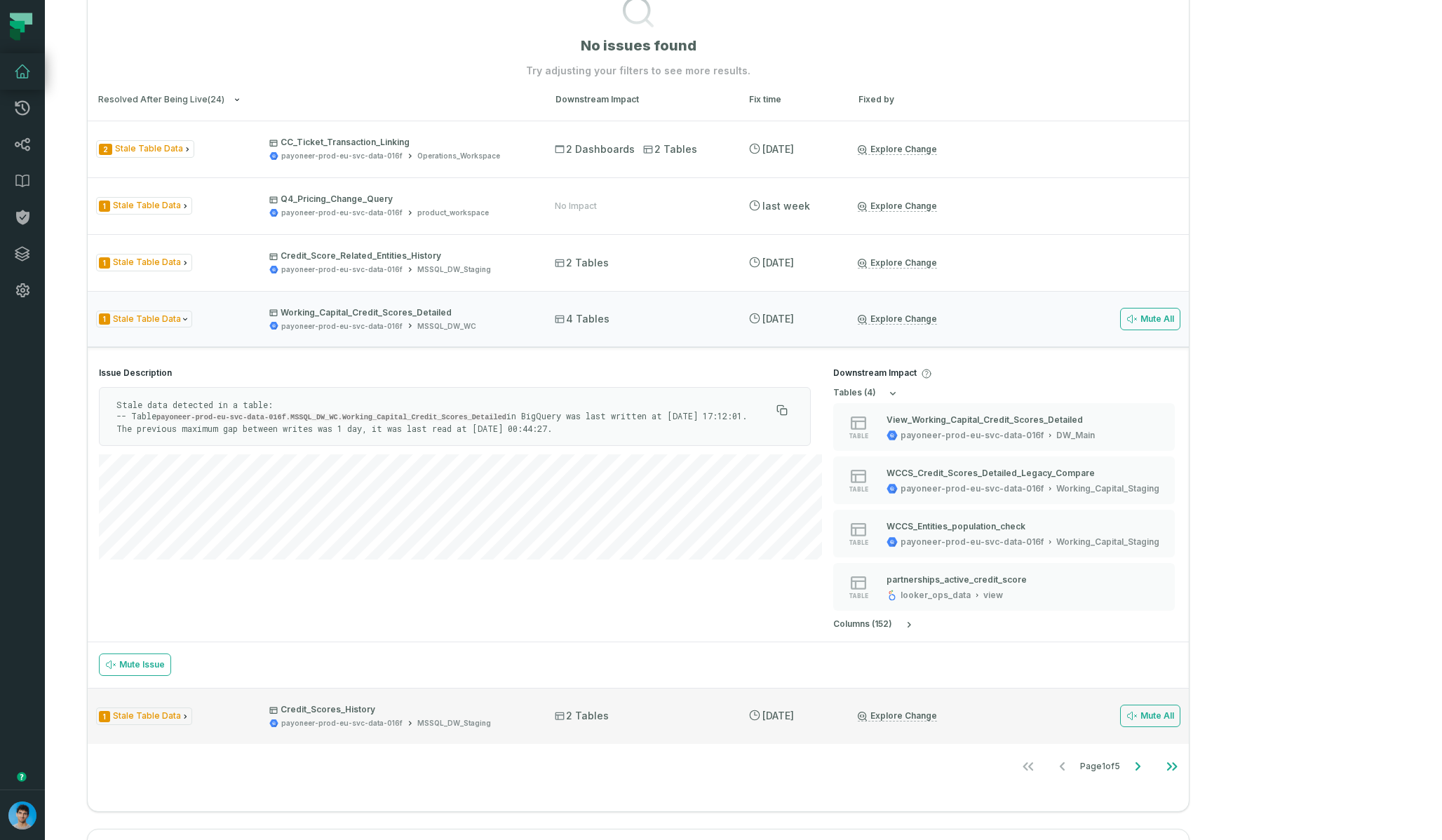
click at [230, 718] on div "1 Stale Table Data Credit_Scores_History payoneer-prod-eu-svc-data-016f MSSQL_D…" at bounding box center [313, 715] width 433 height 25
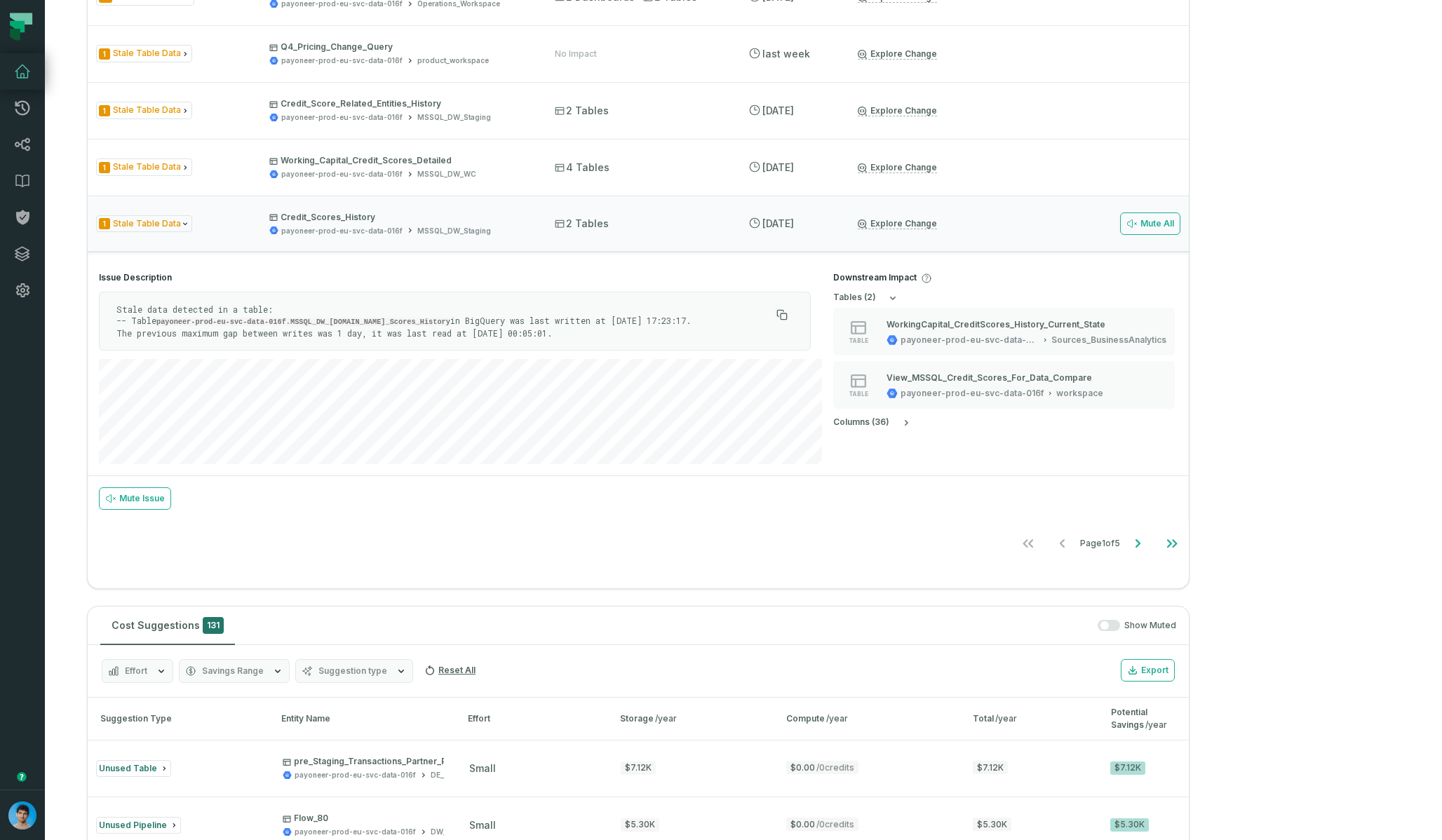
scroll to position [584, 0]
click at [1146, 548] on icon "Go to next page" at bounding box center [1137, 542] width 17 height 17
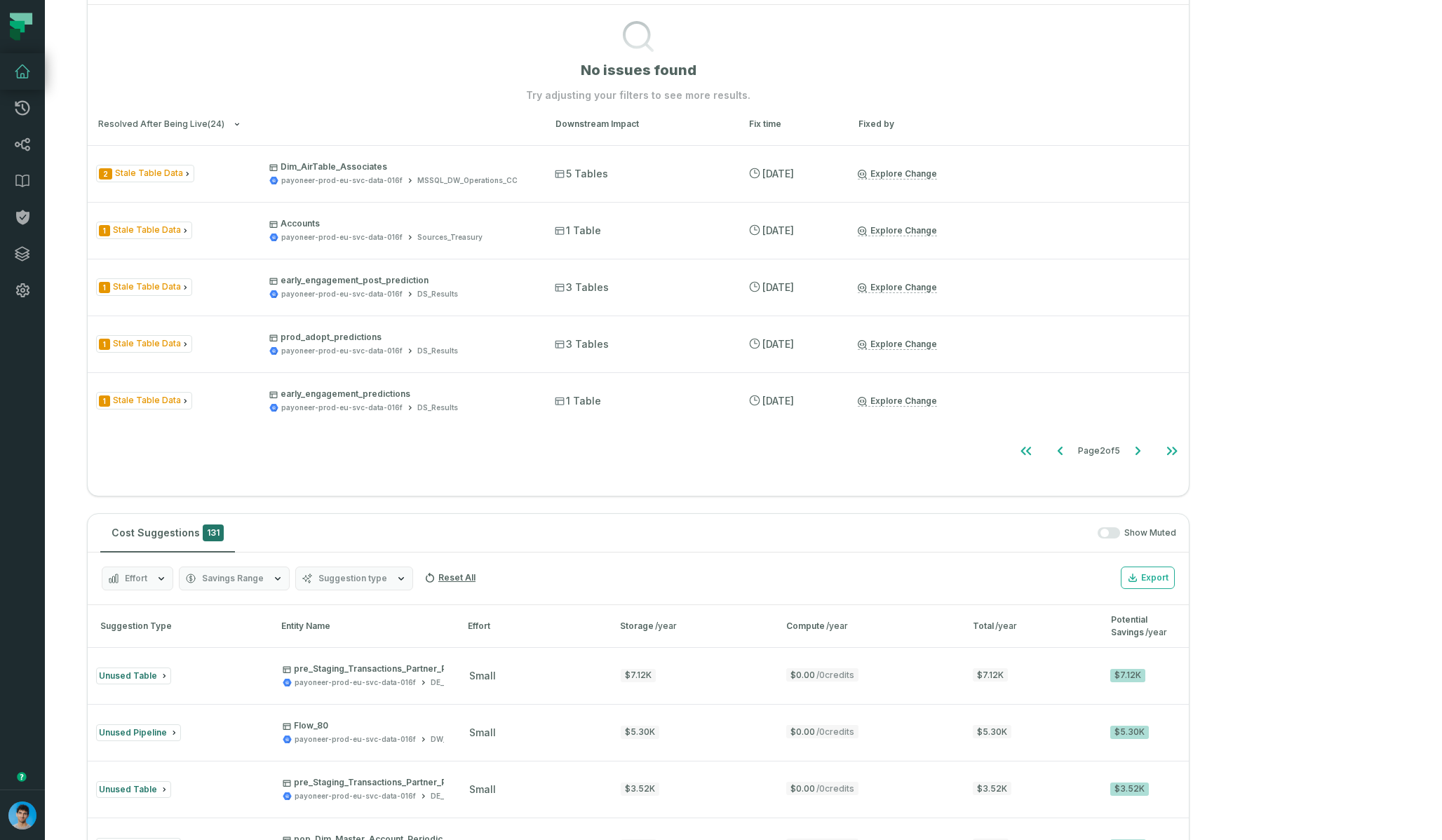
scroll to position [367, 0]
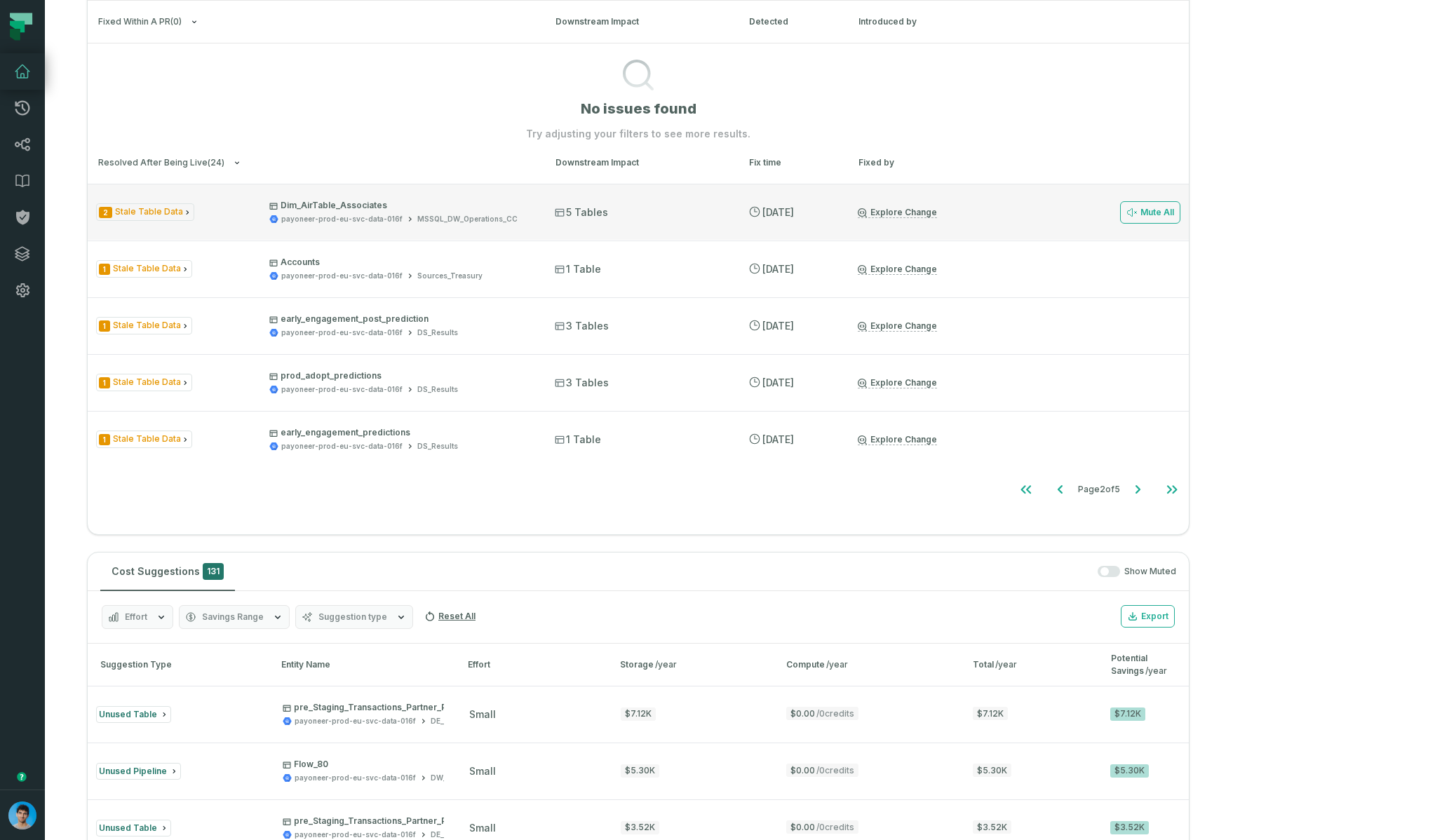
click at [251, 226] on div "2 Stale Table Data Dim_AirTable_Associates payoneer-prod-eu-svc-data-016f MSSQL…" at bounding box center [638, 211] width 1101 height 56
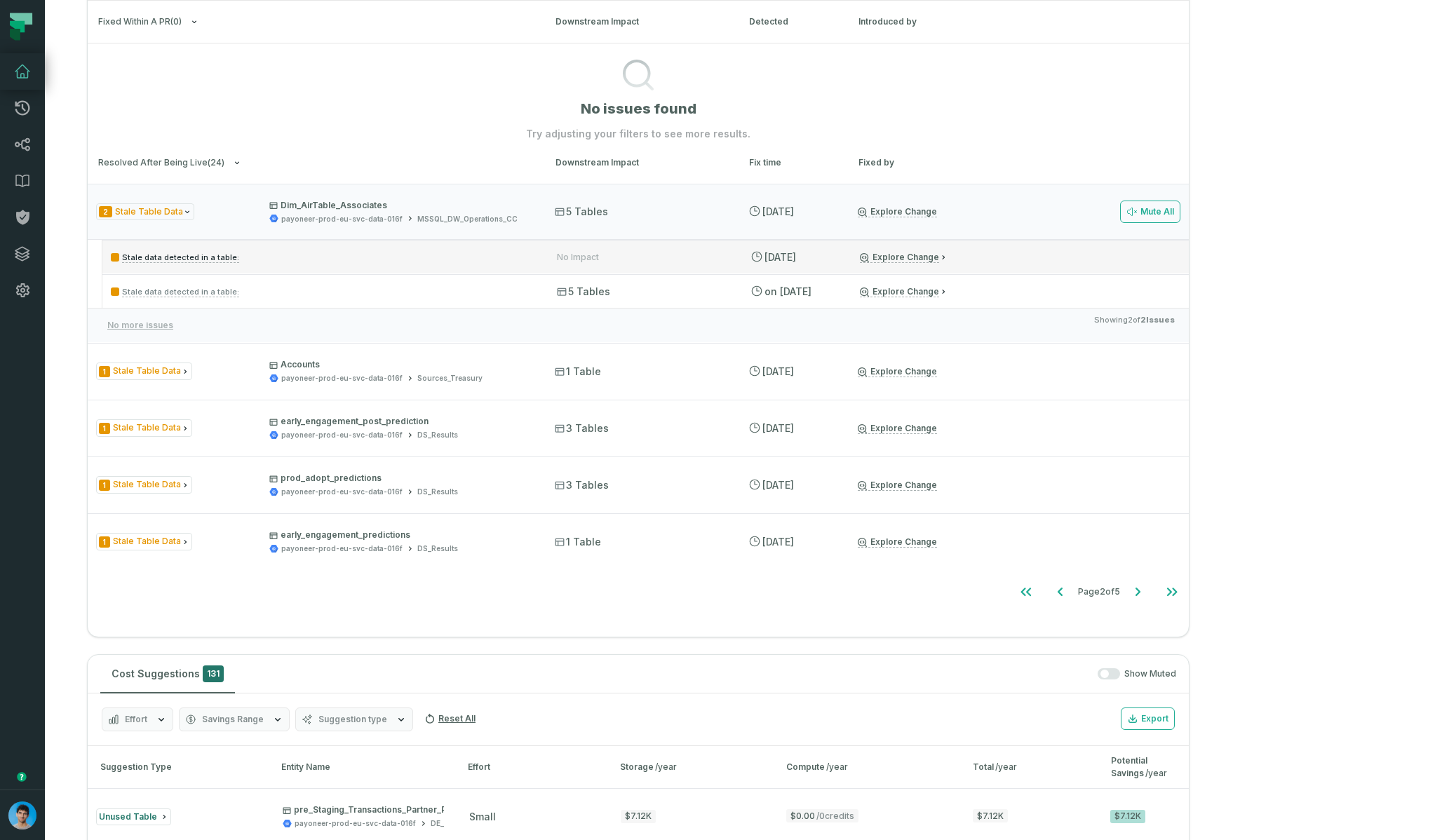
click at [255, 260] on p "Stale data detected in a table:" at bounding box center [321, 256] width 421 height 17
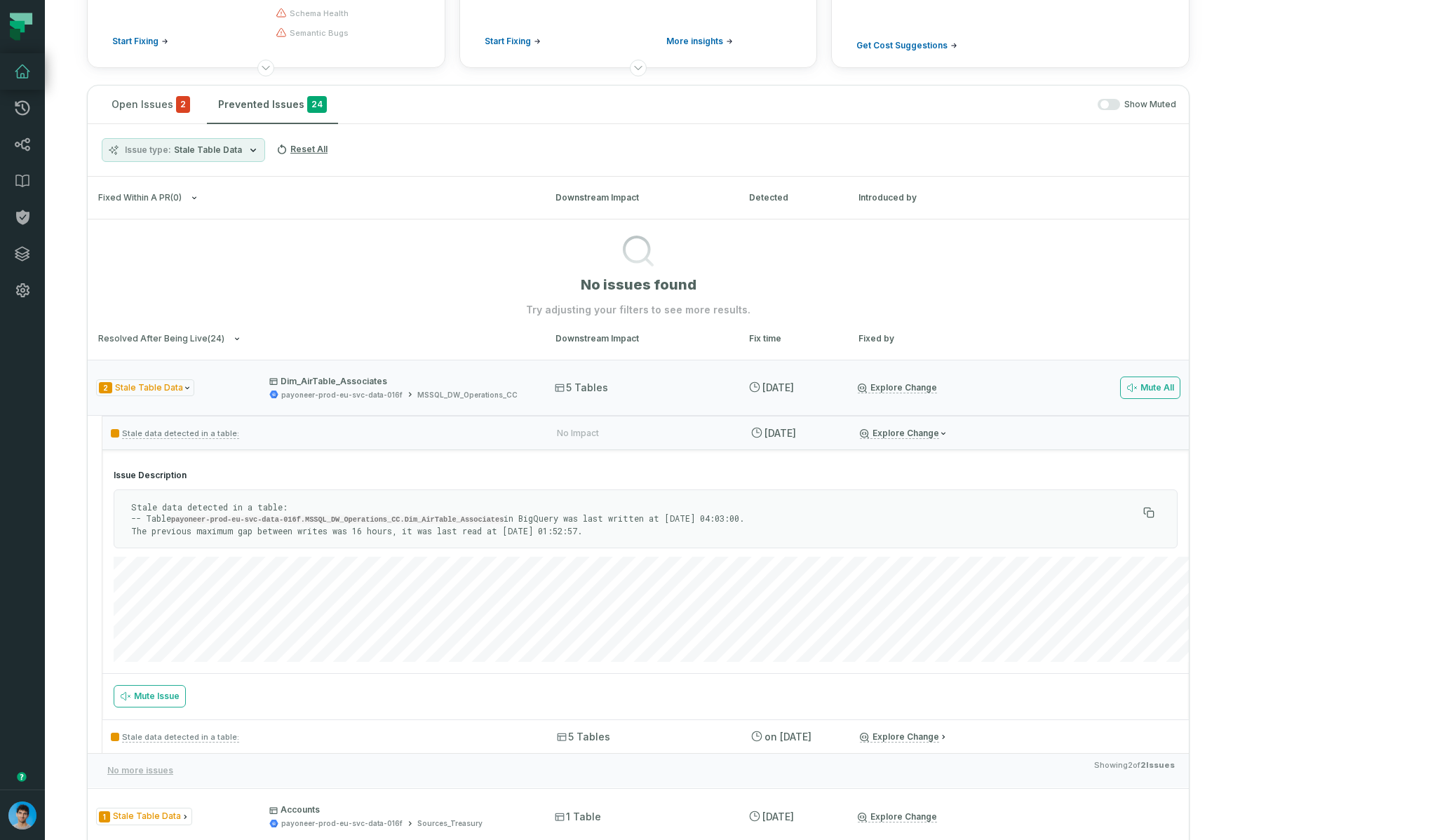
scroll to position [0, 0]
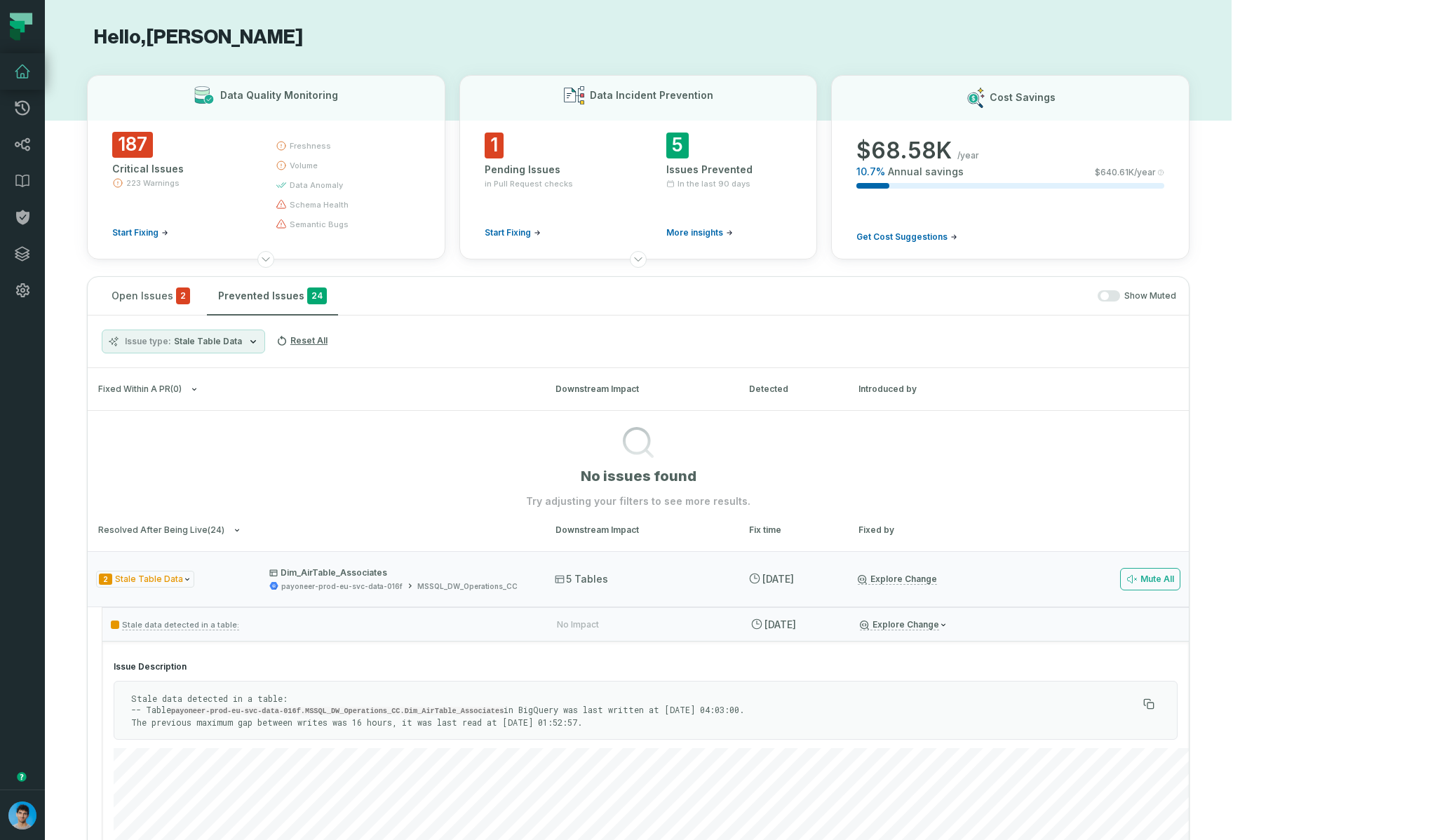
click at [248, 341] on icon "button" at bounding box center [253, 341] width 11 height 11
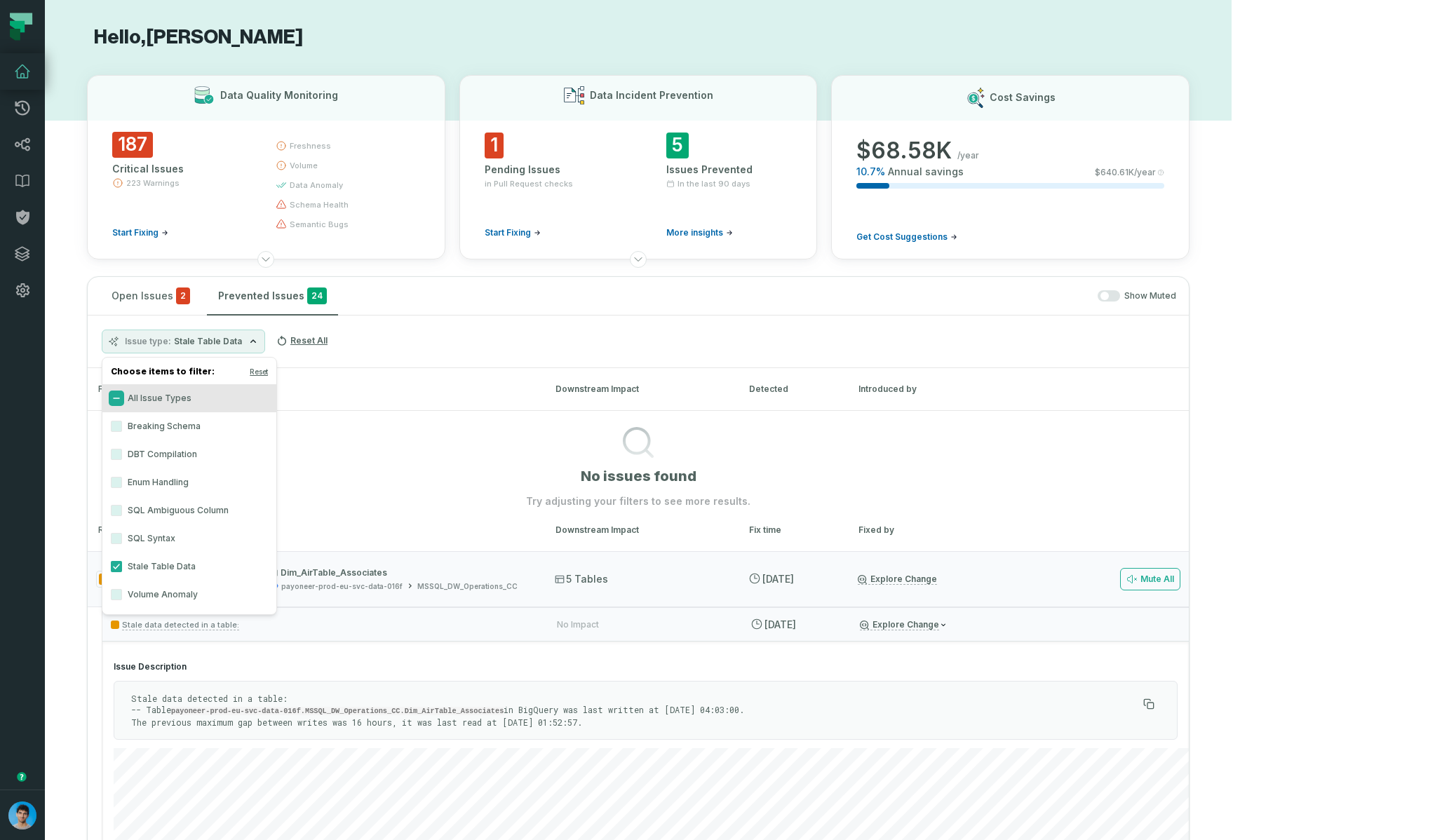
click at [114, 403] on button "All Issue Types" at bounding box center [116, 397] width 11 height 11
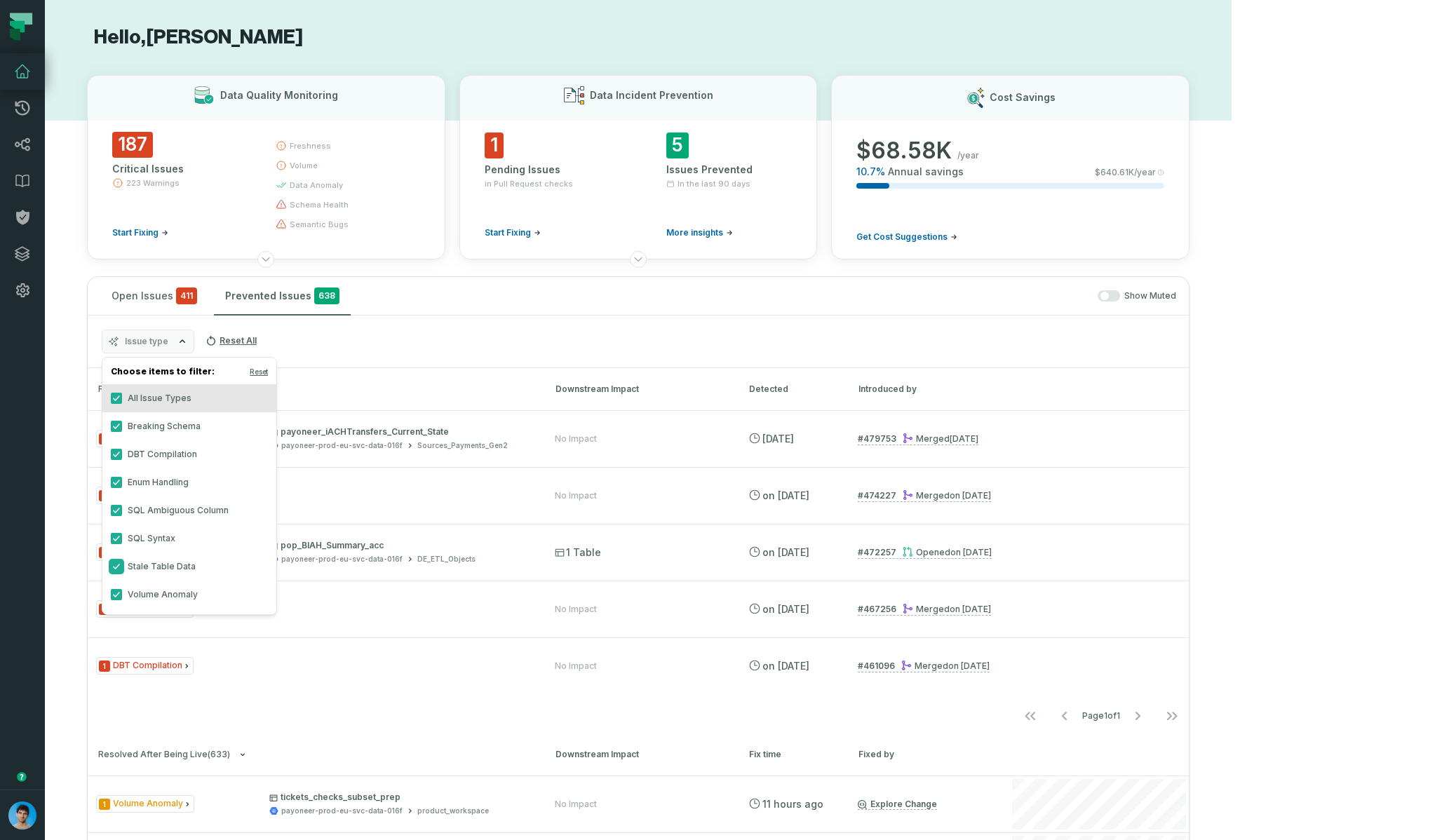
click at [116, 569] on button "Stale Table Data" at bounding box center [116, 566] width 11 height 11
click at [116, 589] on button "Volume Anomaly" at bounding box center [116, 593] width 11 height 11
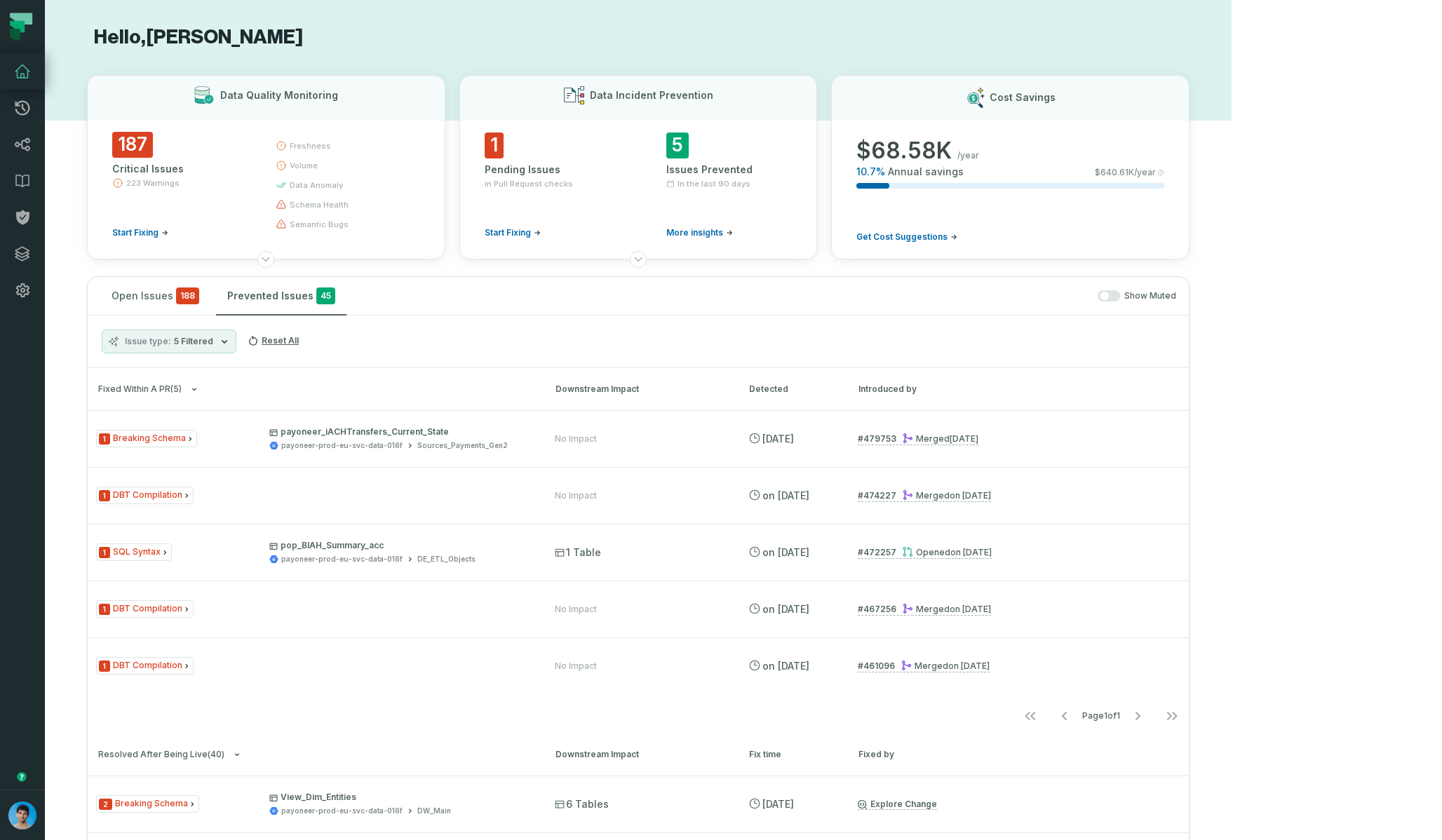
click at [574, 332] on div "Issue type 5 Filtered Reset All" at bounding box center [638, 342] width 1101 height 53
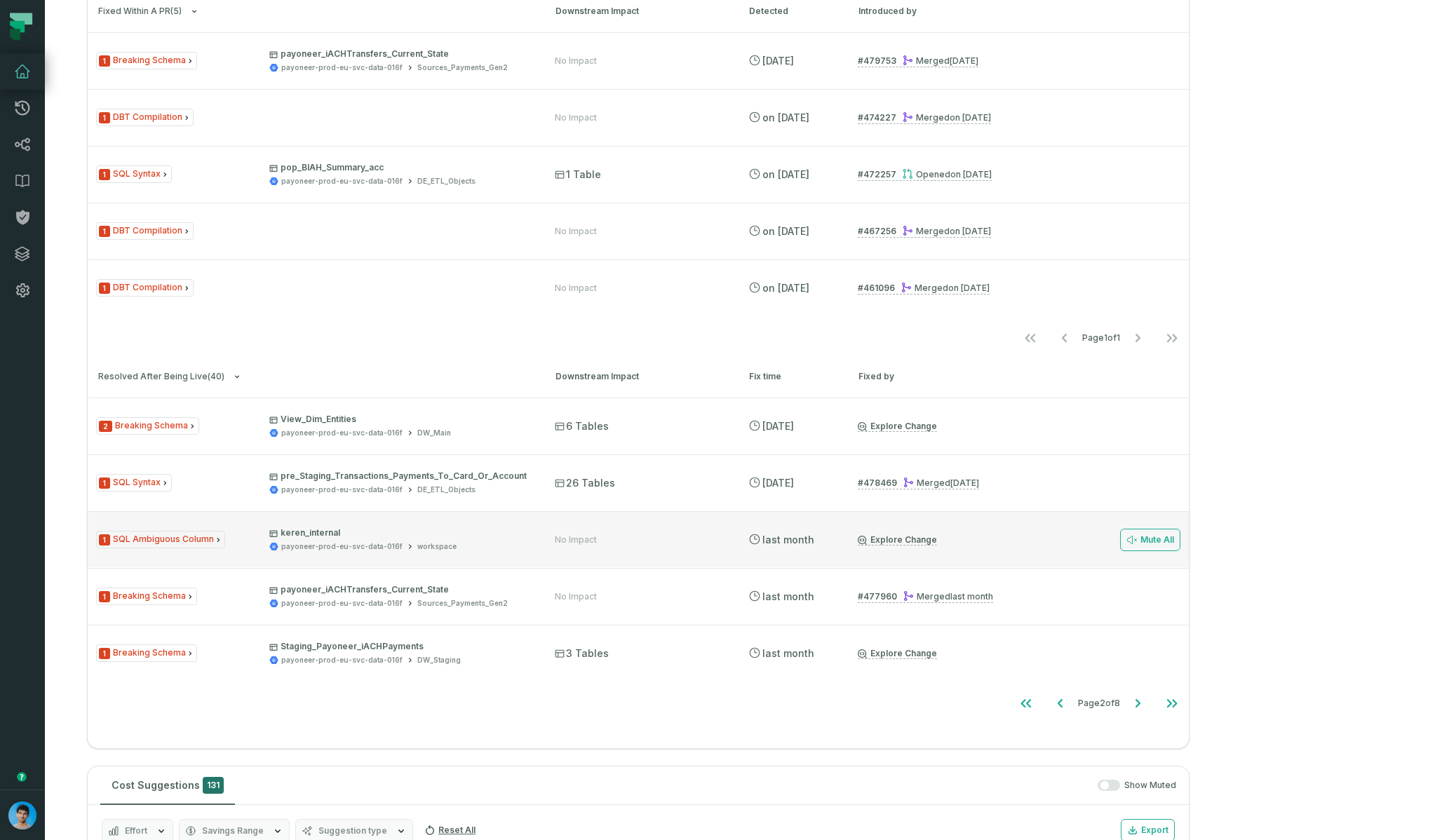
scroll to position [382, 0]
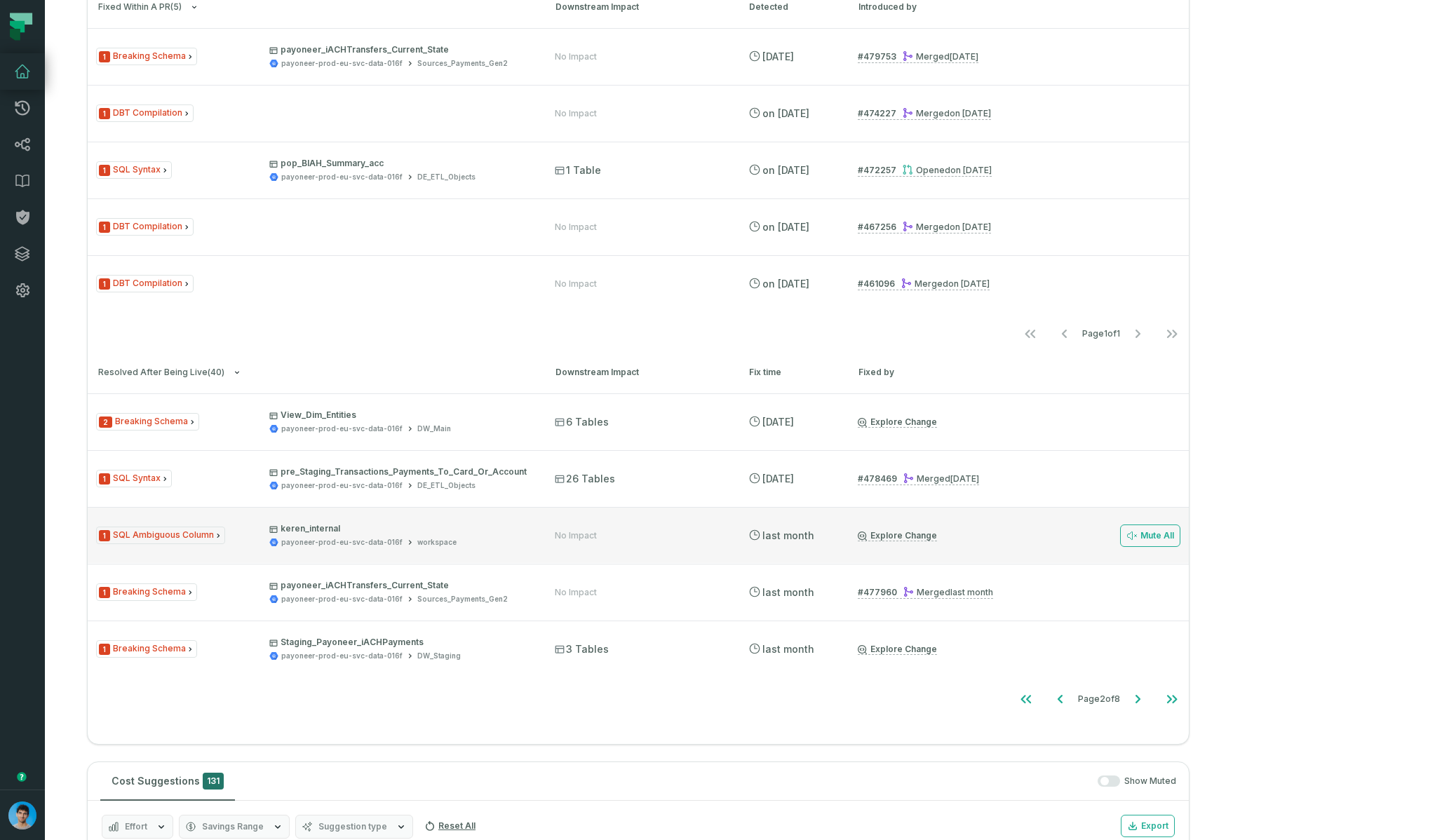
click at [937, 532] on link "Explore Change" at bounding box center [896, 534] width 80 height 11
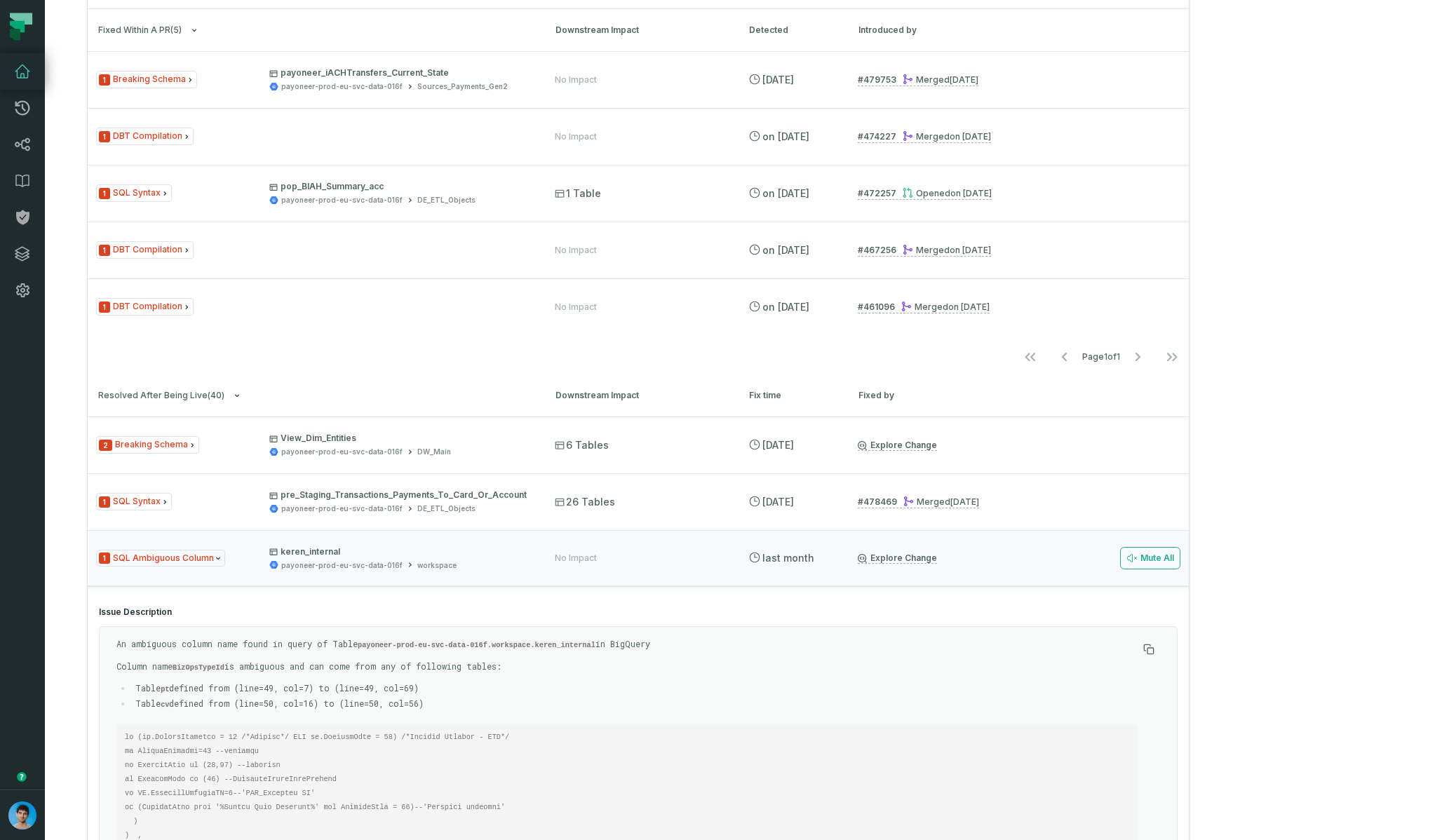
scroll to position [464, 0]
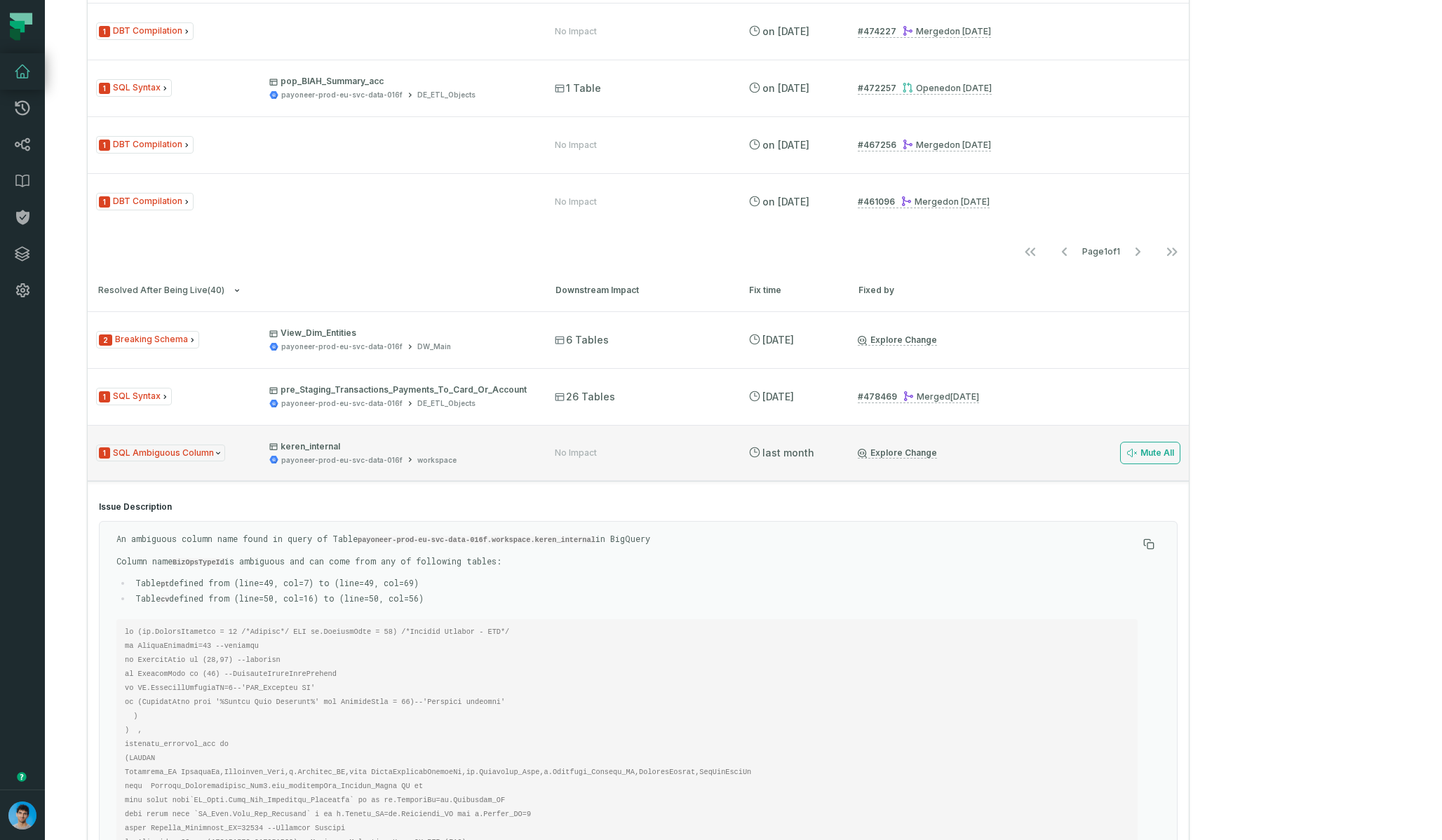
click at [530, 455] on div "payoneer-prod-eu-svc-data-016f workspace" at bounding box center [399, 460] width 260 height 11
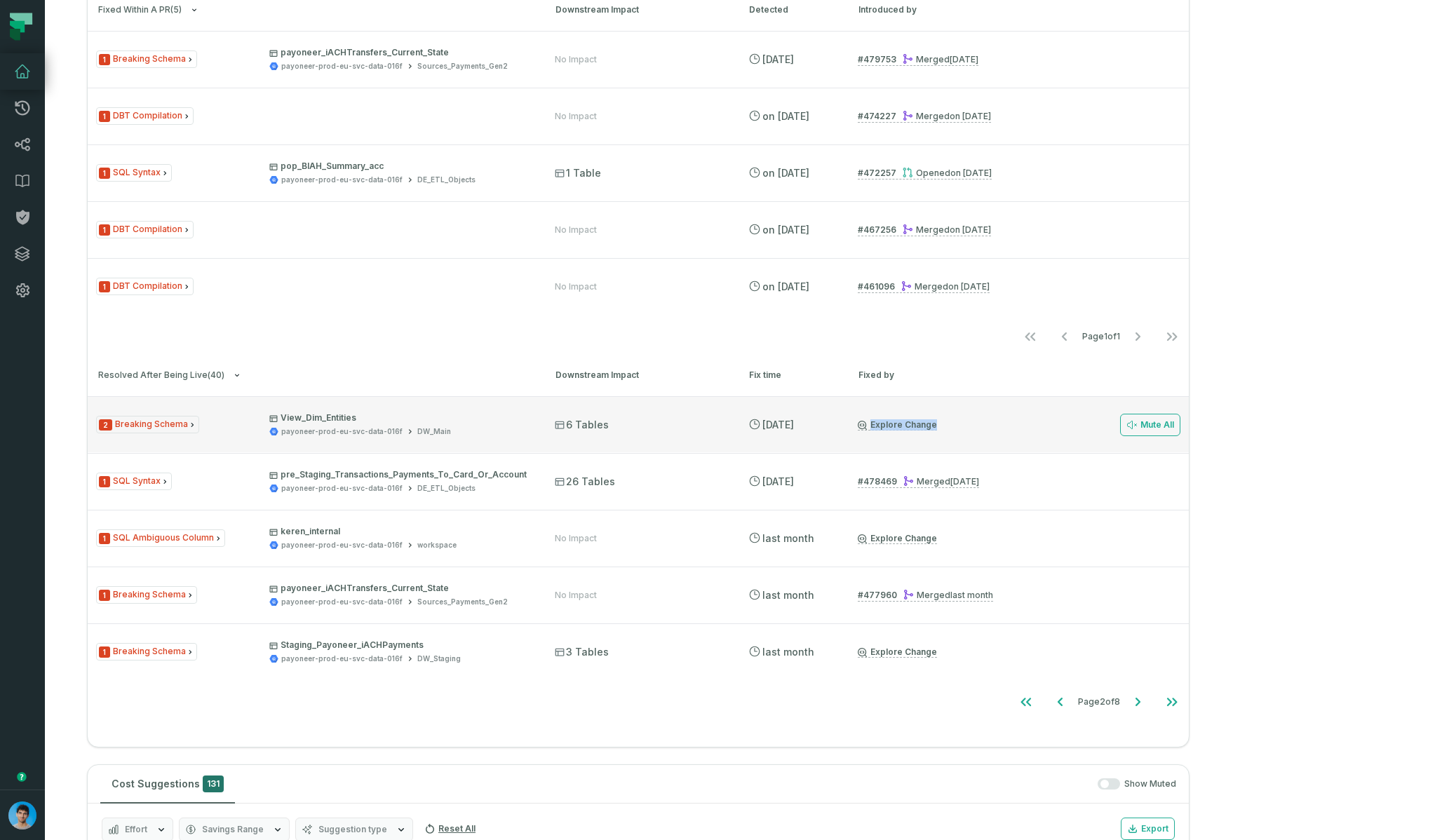
scroll to position [396, 0]
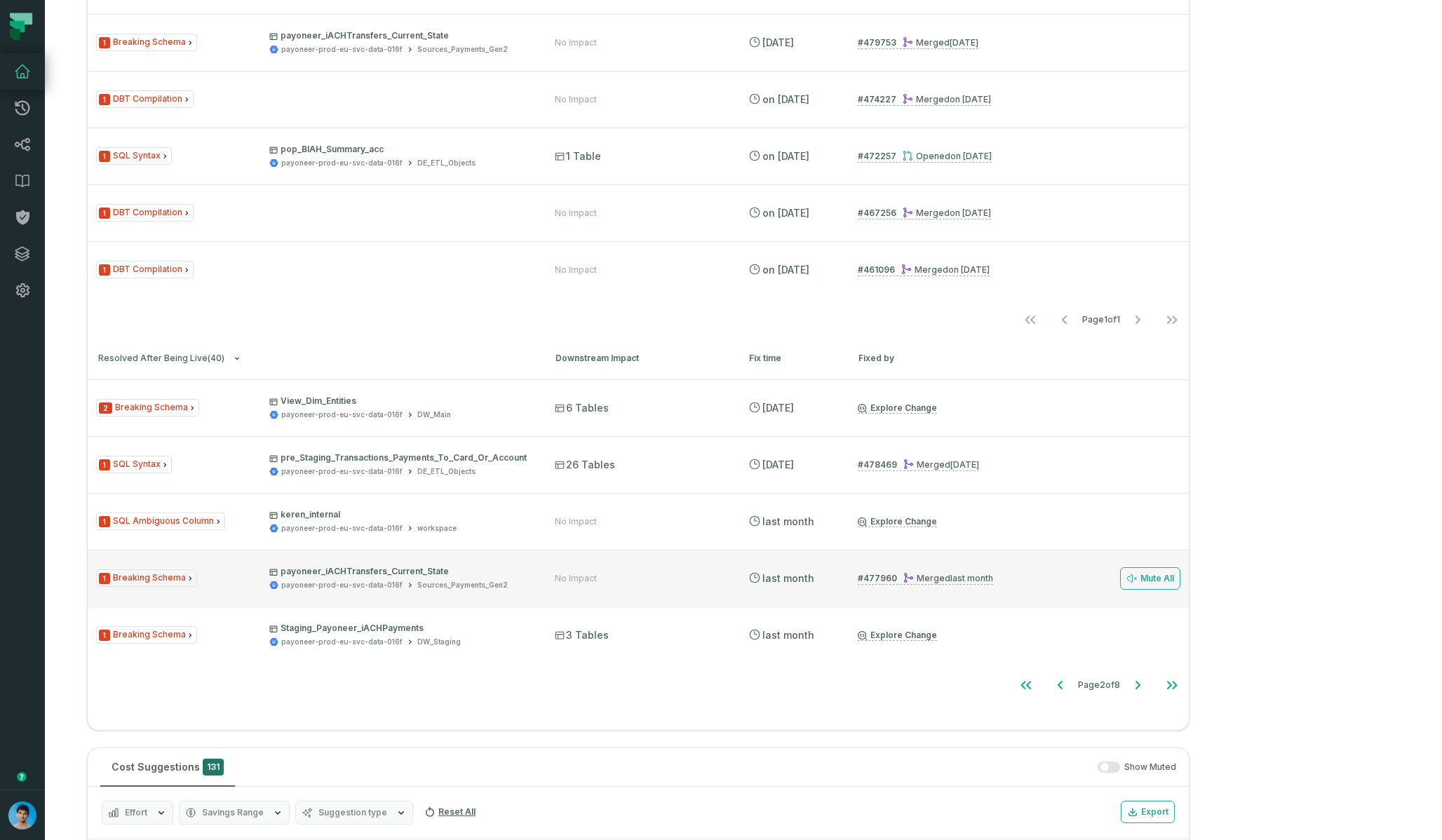
click at [530, 581] on div "payoneer-prod-eu-svc-data-016f Sources_Payments_Gen2" at bounding box center [399, 585] width 260 height 11
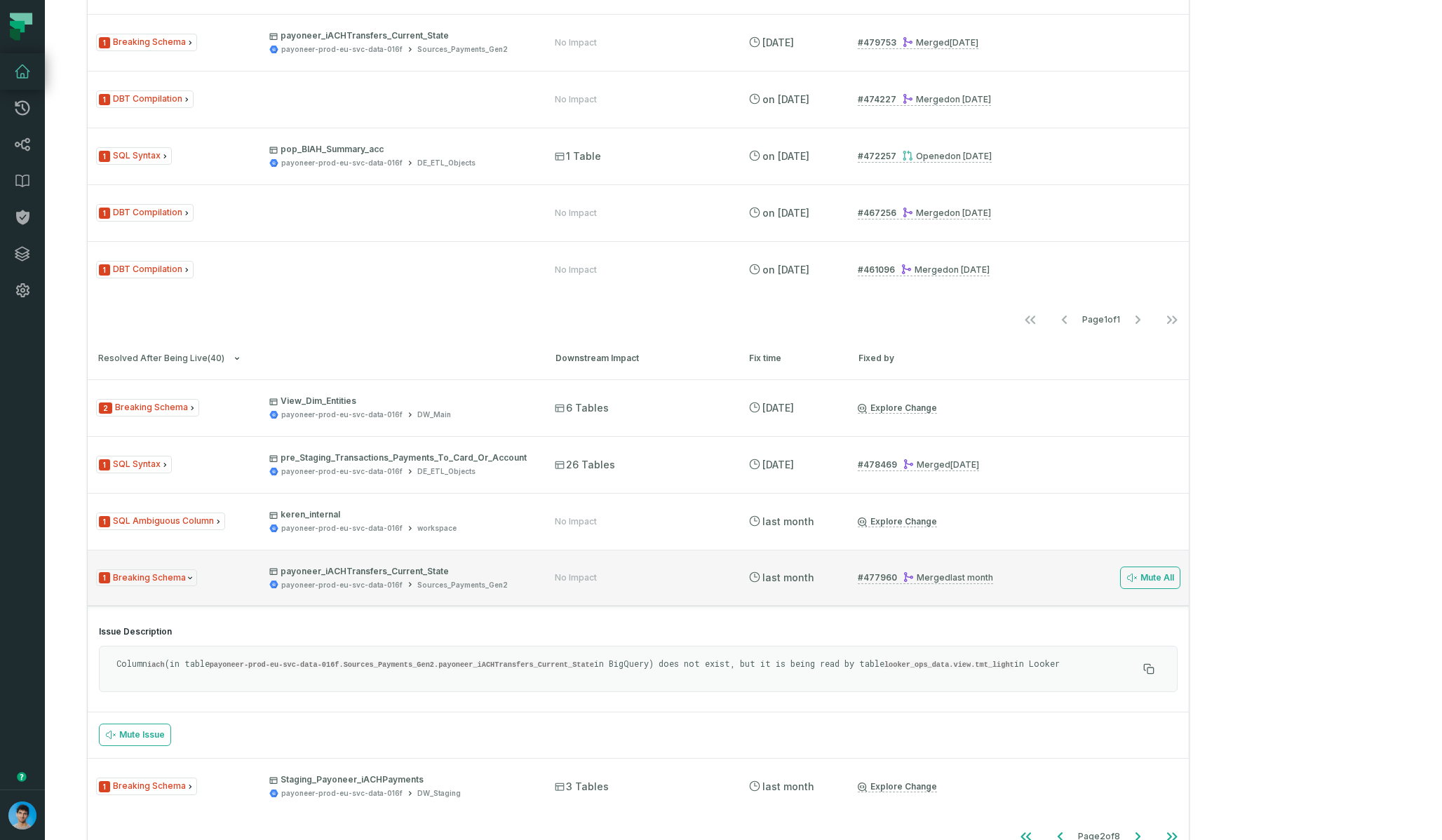
click at [530, 581] on div "payoneer-prod-eu-svc-data-016f Sources_Payments_Gen2" at bounding box center [399, 585] width 260 height 11
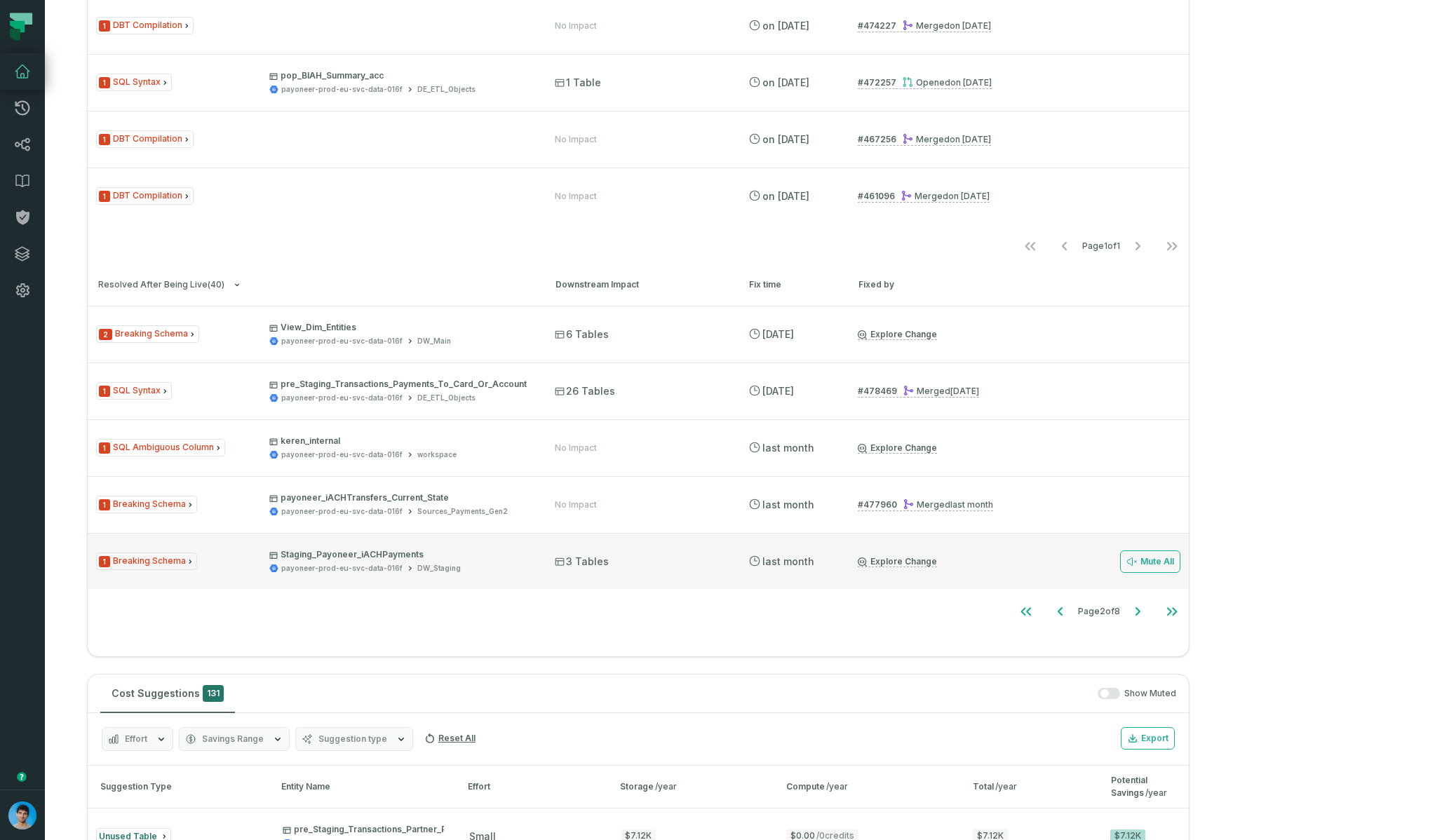
scroll to position [473, 0]
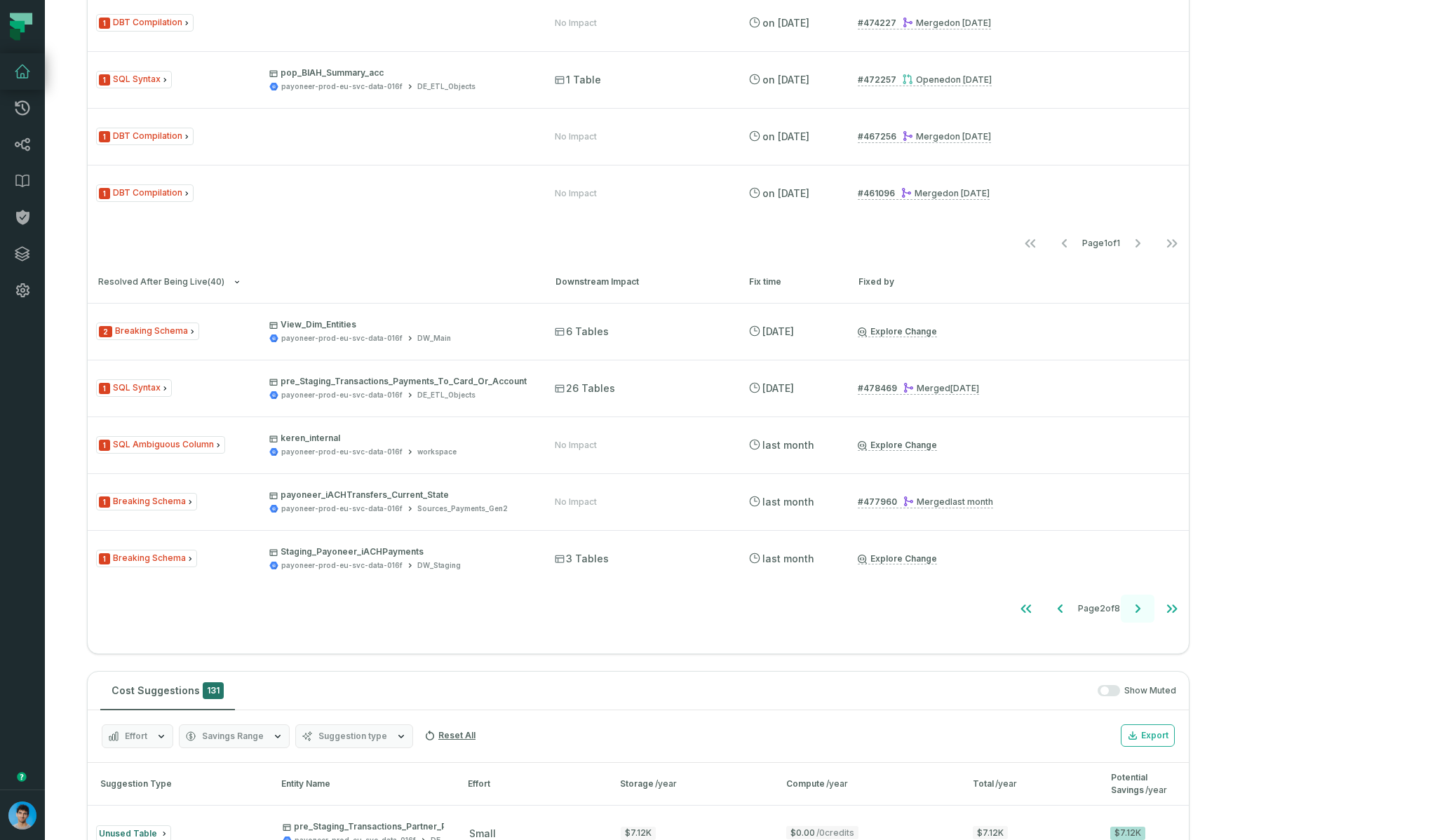
click at [1146, 612] on icon "Go to next page" at bounding box center [1137, 608] width 17 height 17
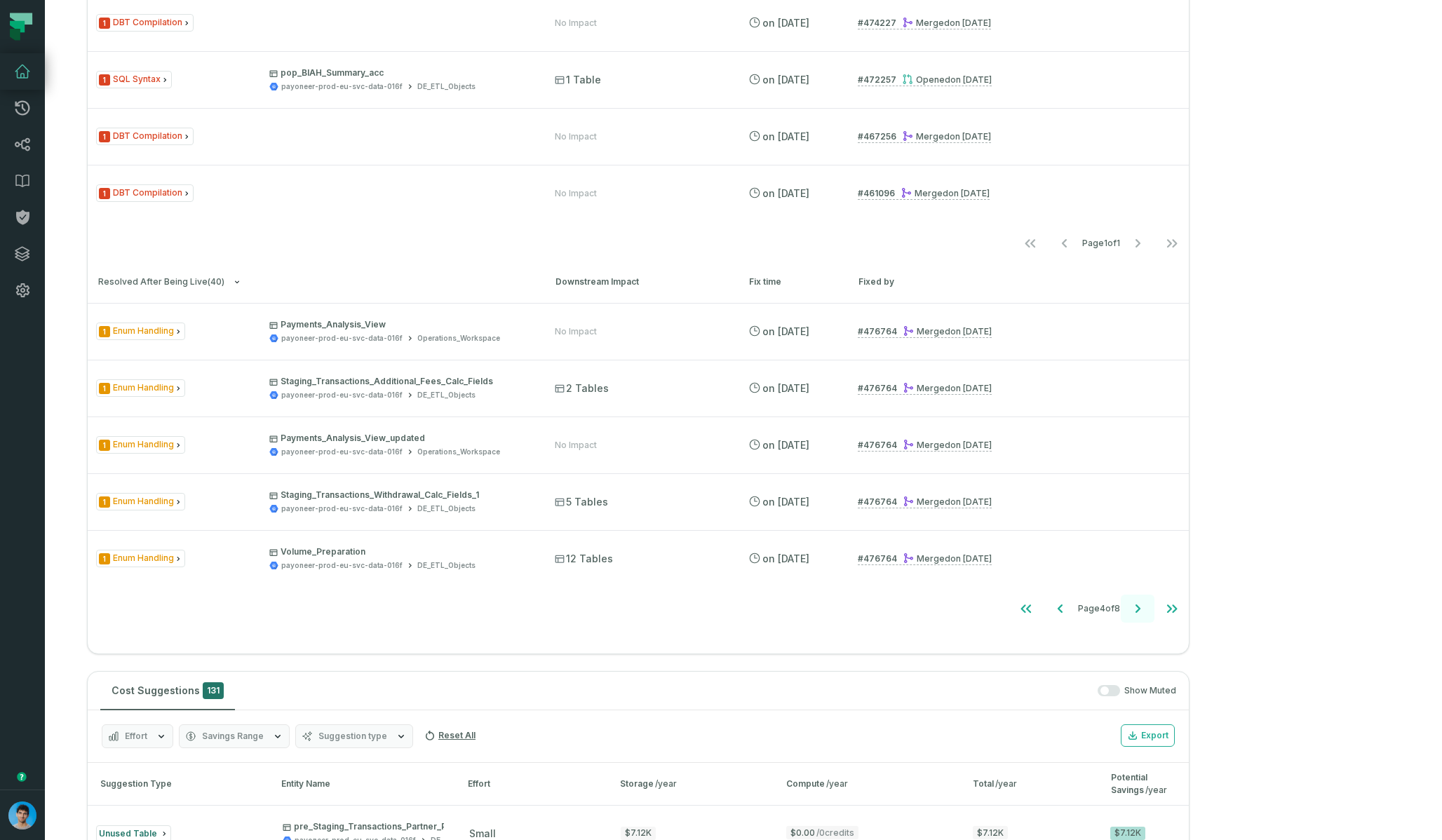
click at [1146, 612] on icon "Go to next page" at bounding box center [1137, 608] width 17 height 17
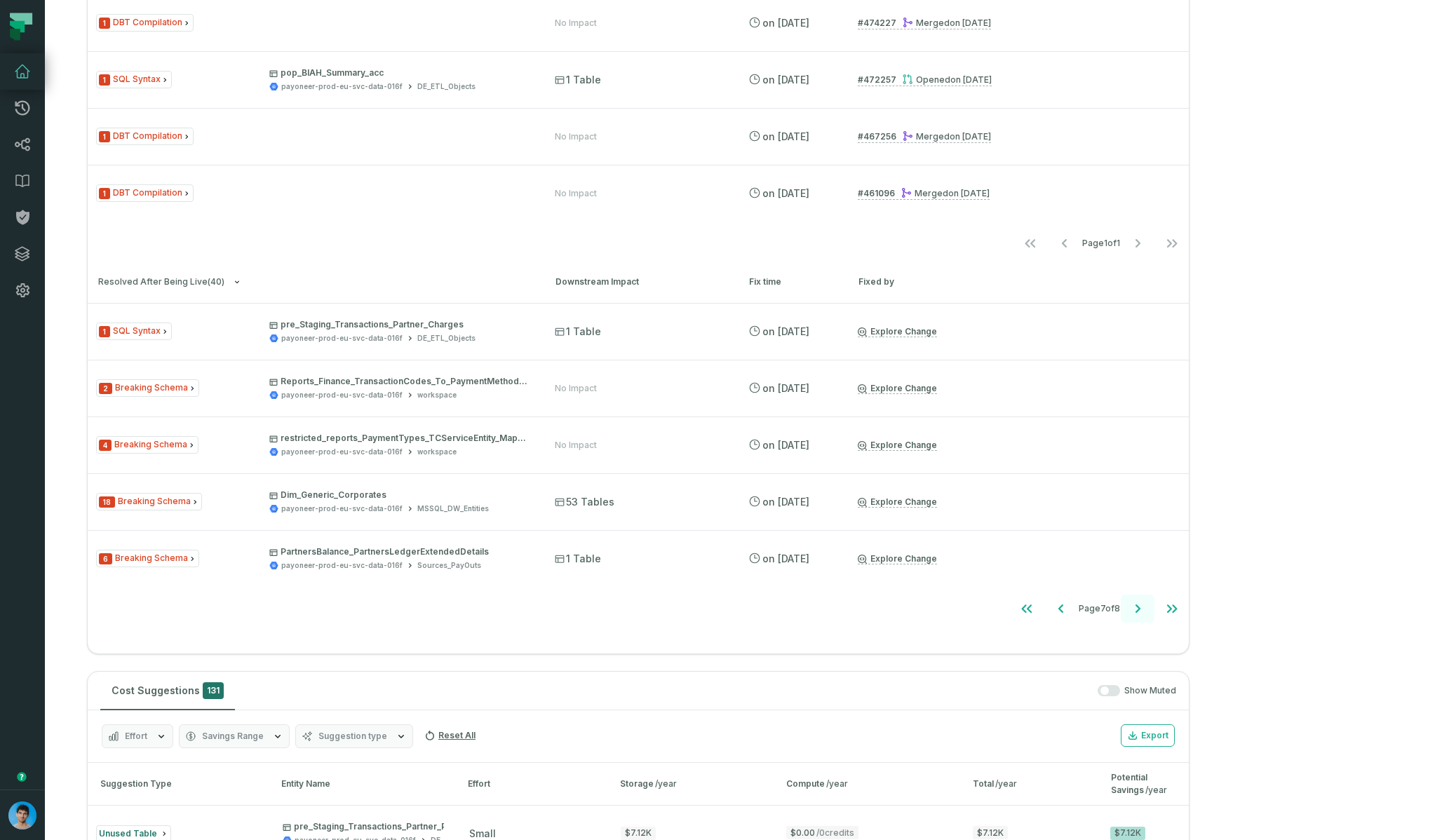
click at [1146, 612] on icon "Go to next page" at bounding box center [1137, 608] width 17 height 17
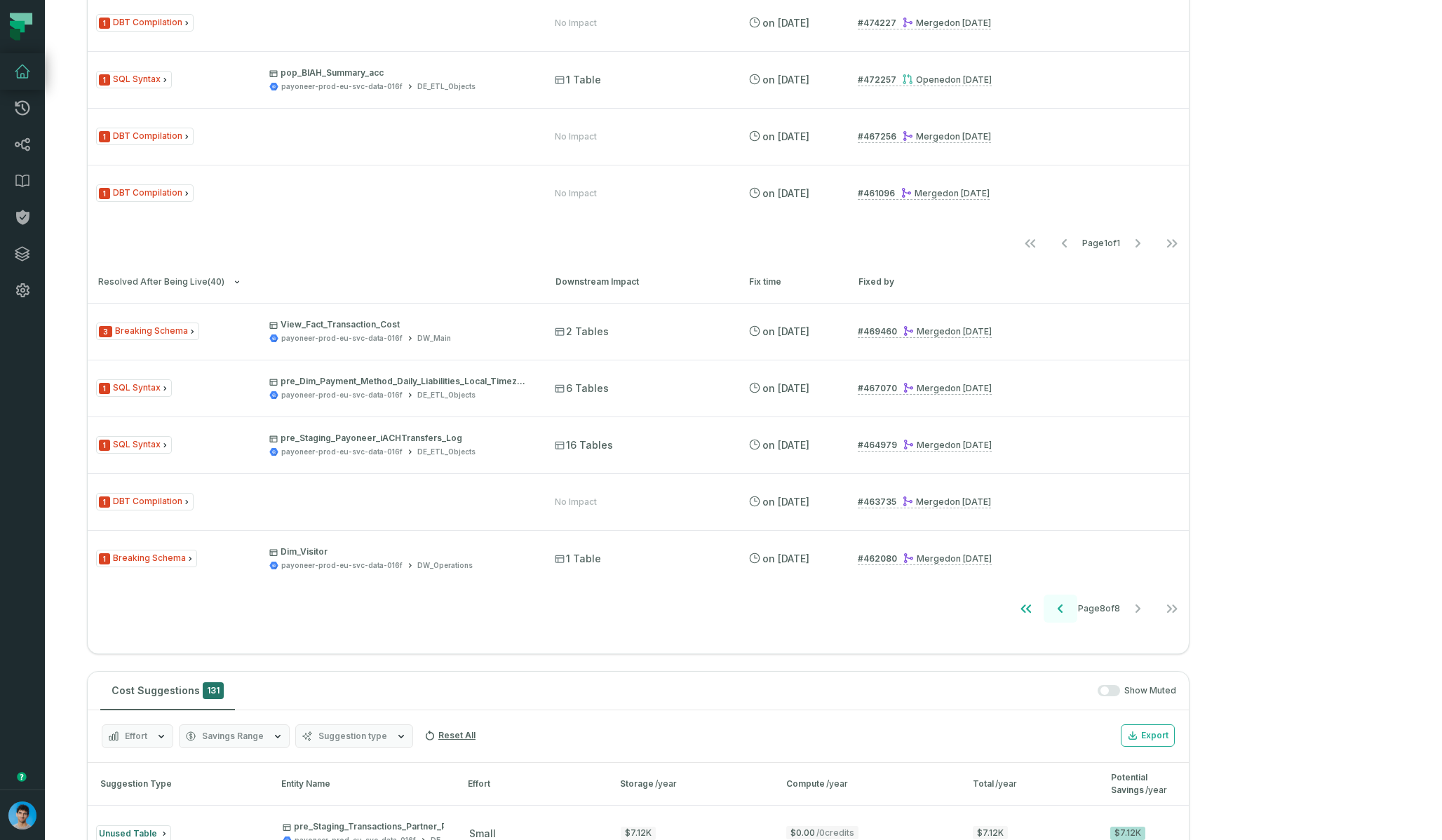
click at [1068, 610] on icon "Go to previous page" at bounding box center [1060, 608] width 17 height 17
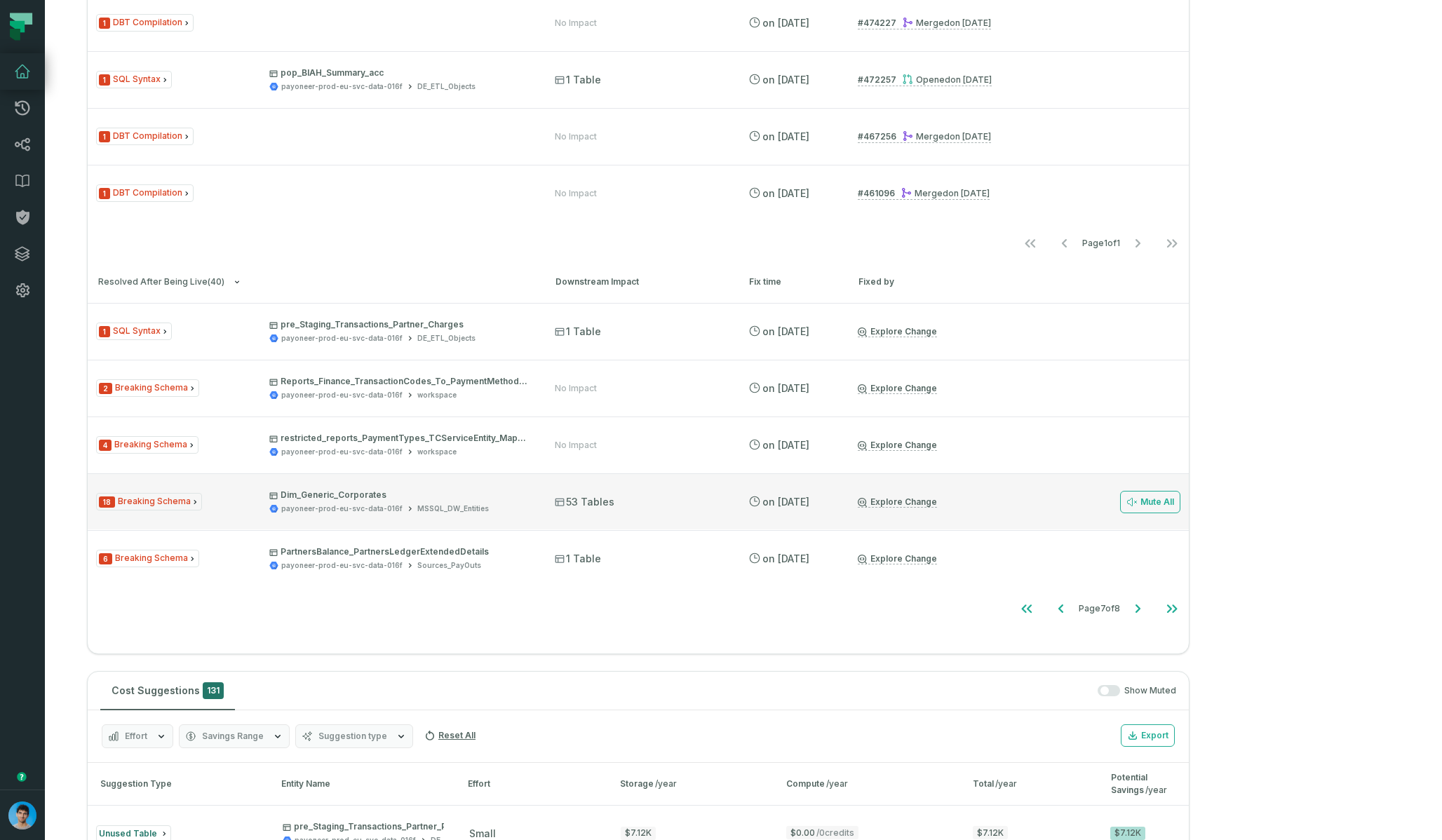
click at [530, 506] on div "payoneer-prod-eu-svc-data-016f MSSQL_DW_Entities" at bounding box center [399, 508] width 260 height 11
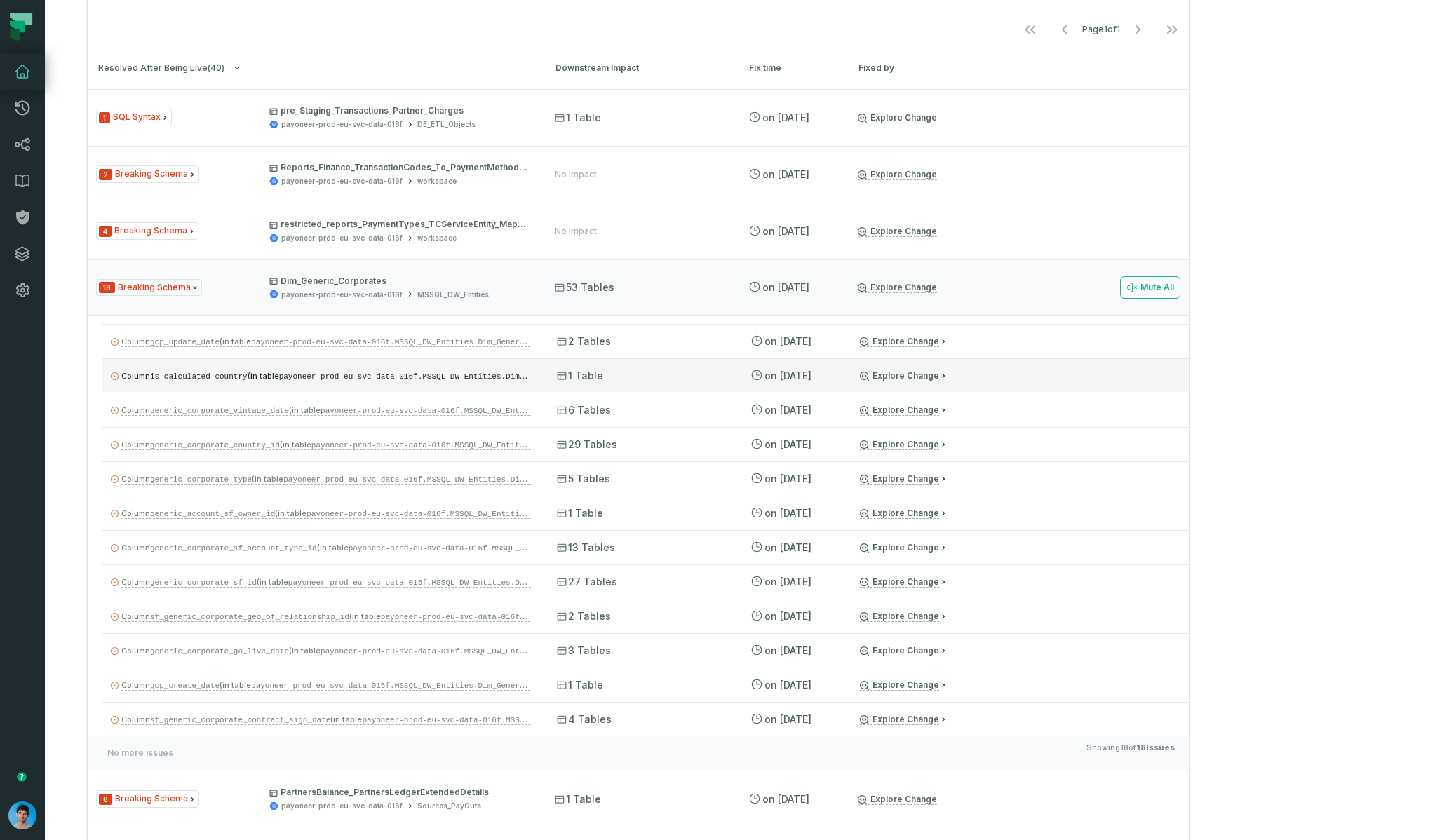
scroll to position [688, 0]
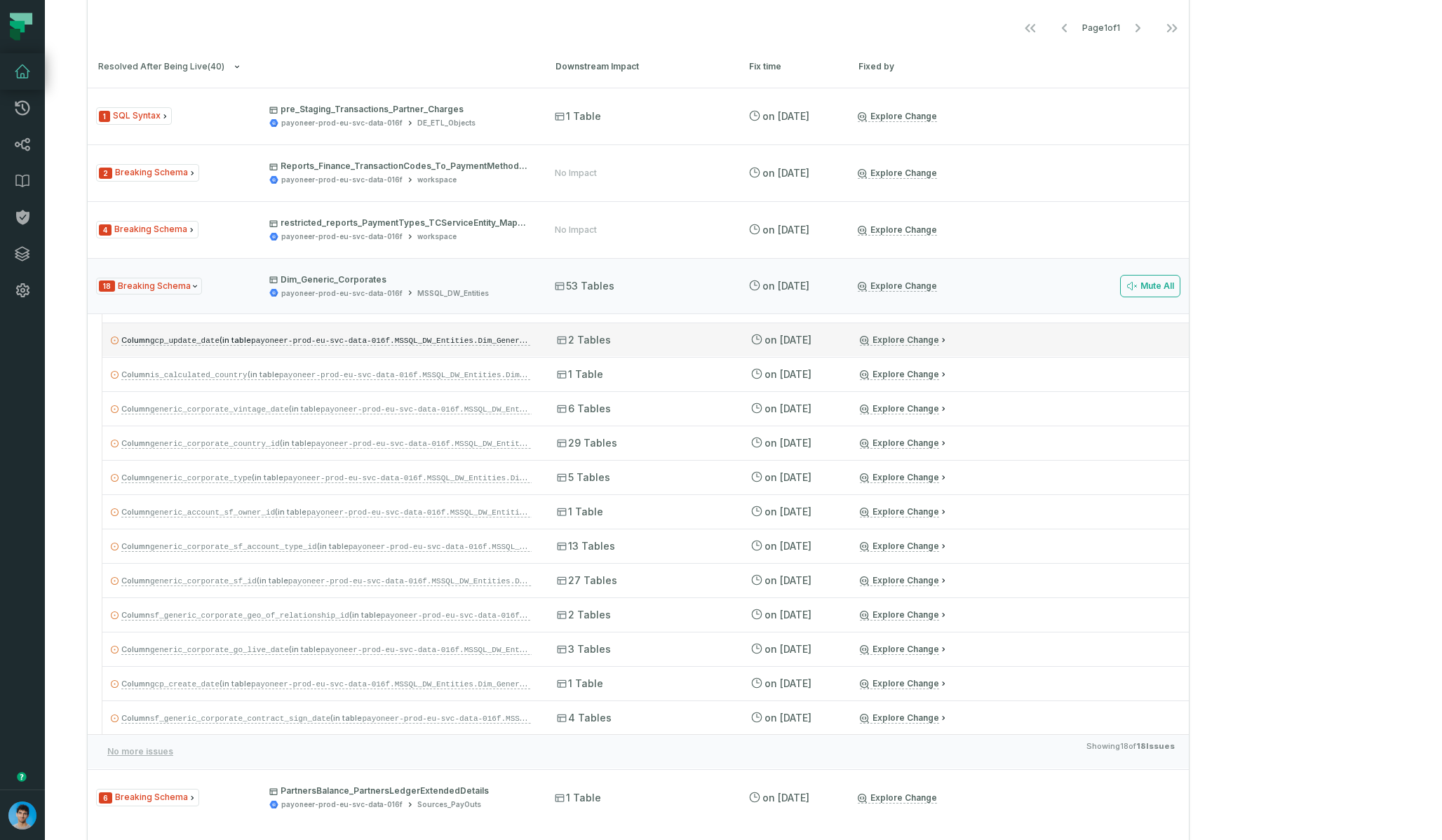
click at [720, 340] on div "2 Tables" at bounding box center [640, 340] width 168 height 14
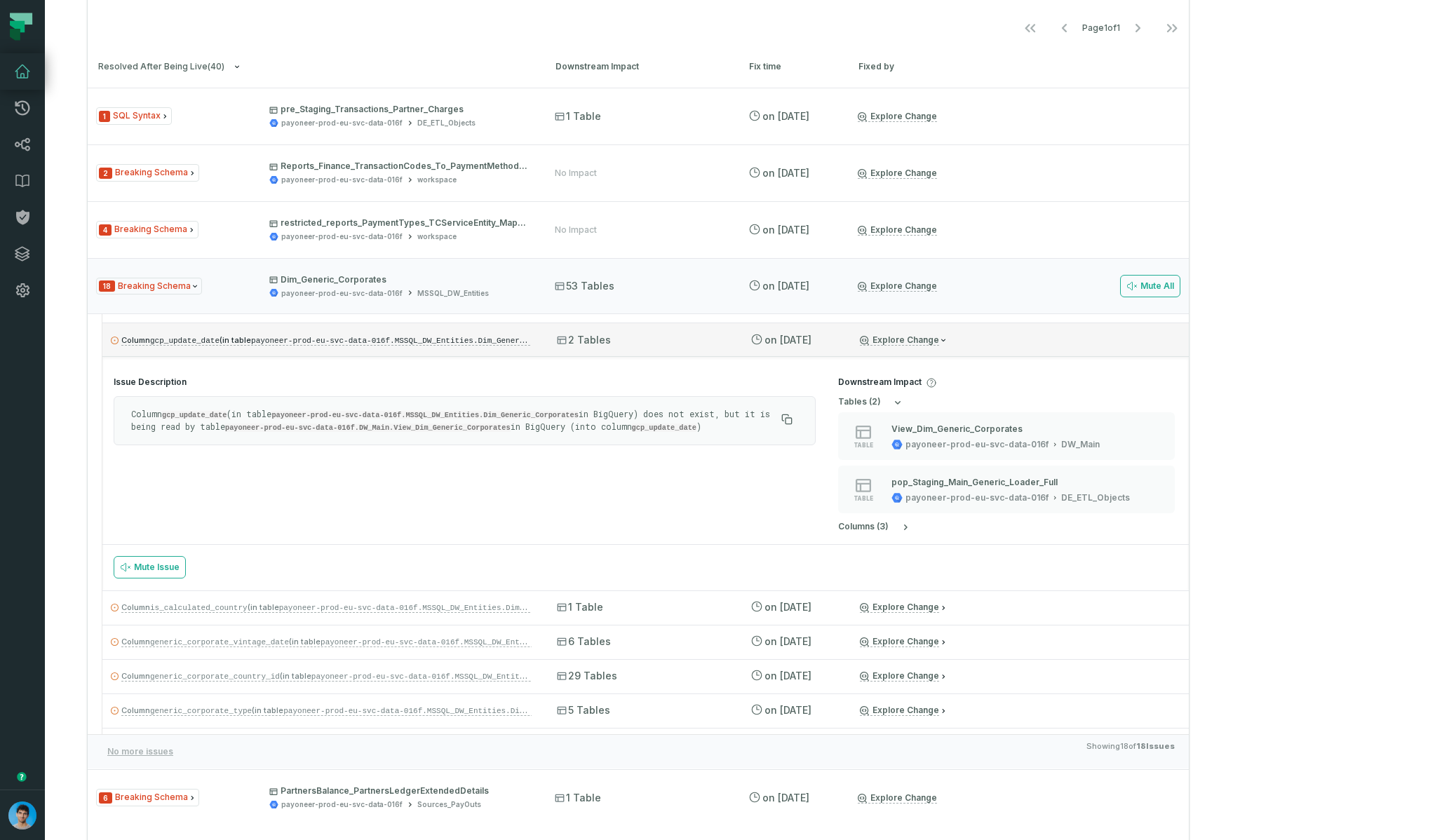
click at [720, 340] on div "2 Tables" at bounding box center [640, 340] width 168 height 14
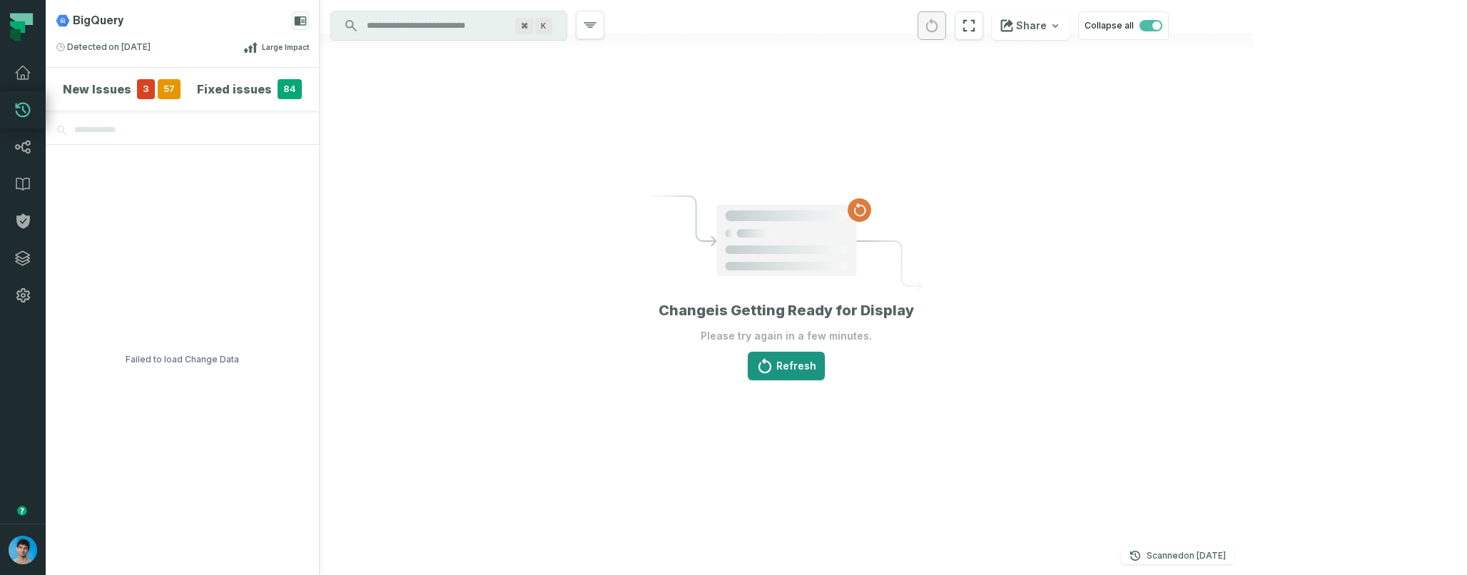
click at [825, 372] on button "Refresh" at bounding box center [786, 366] width 77 height 29
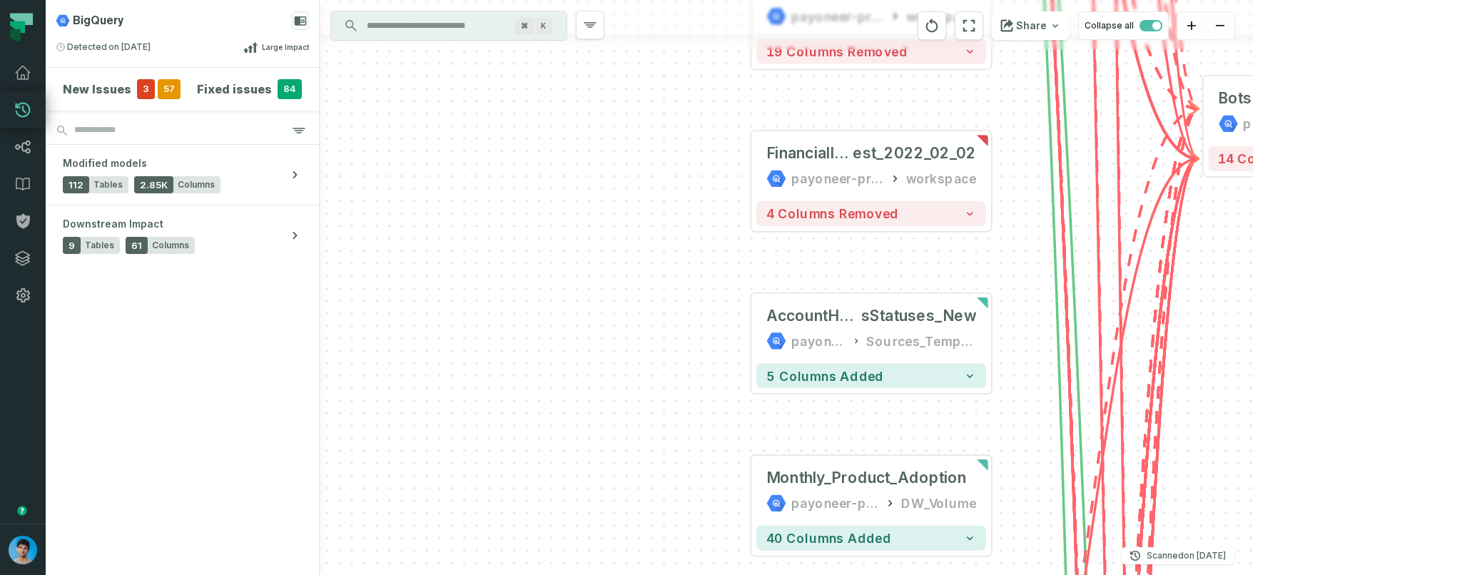
drag, startPoint x: 716, startPoint y: 377, endPoint x: 715, endPoint y: 360, distance: 17.1
click at [714, 360] on div "MFA_Sources_Config_test payoneer-prod-eu-svc-data-016f workspace 6 columns remo…" at bounding box center [786, 287] width 933 height 575
click at [829, 327] on div "AccountHolderPaymentServicesGood sStatuses_New payoneer-prod-eu-svc-data-016f S…" at bounding box center [871, 328] width 230 height 60
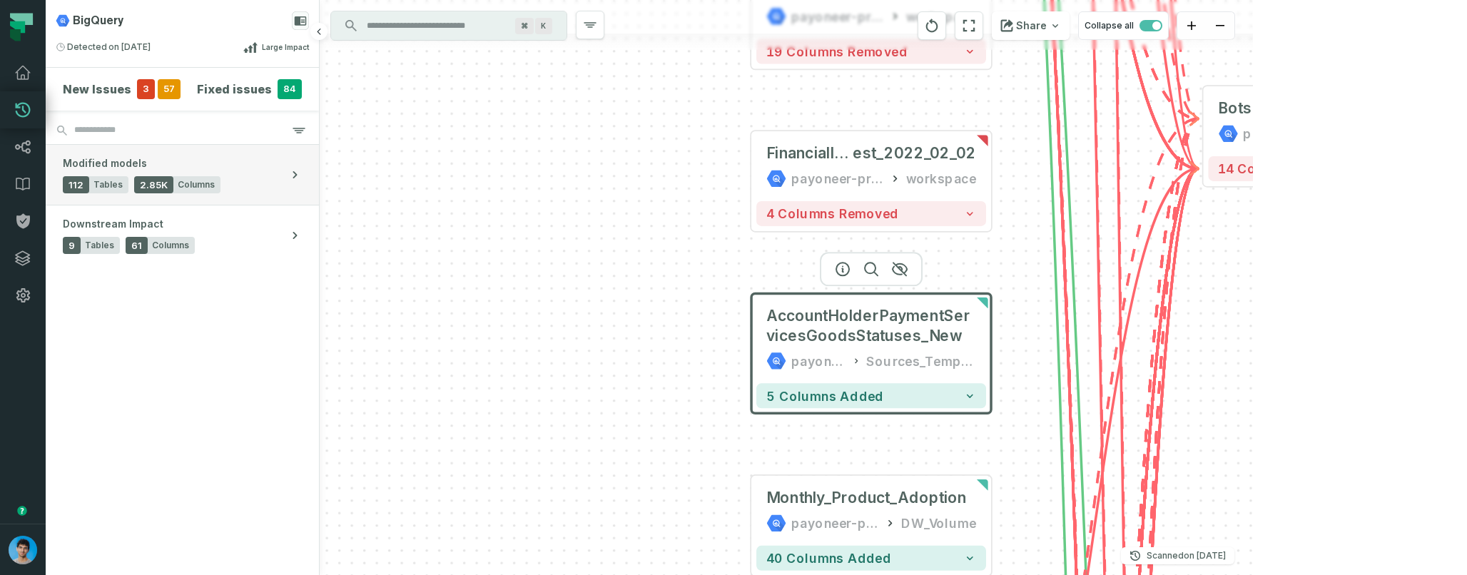
click at [133, 161] on span "Modified models" at bounding box center [105, 163] width 84 height 14
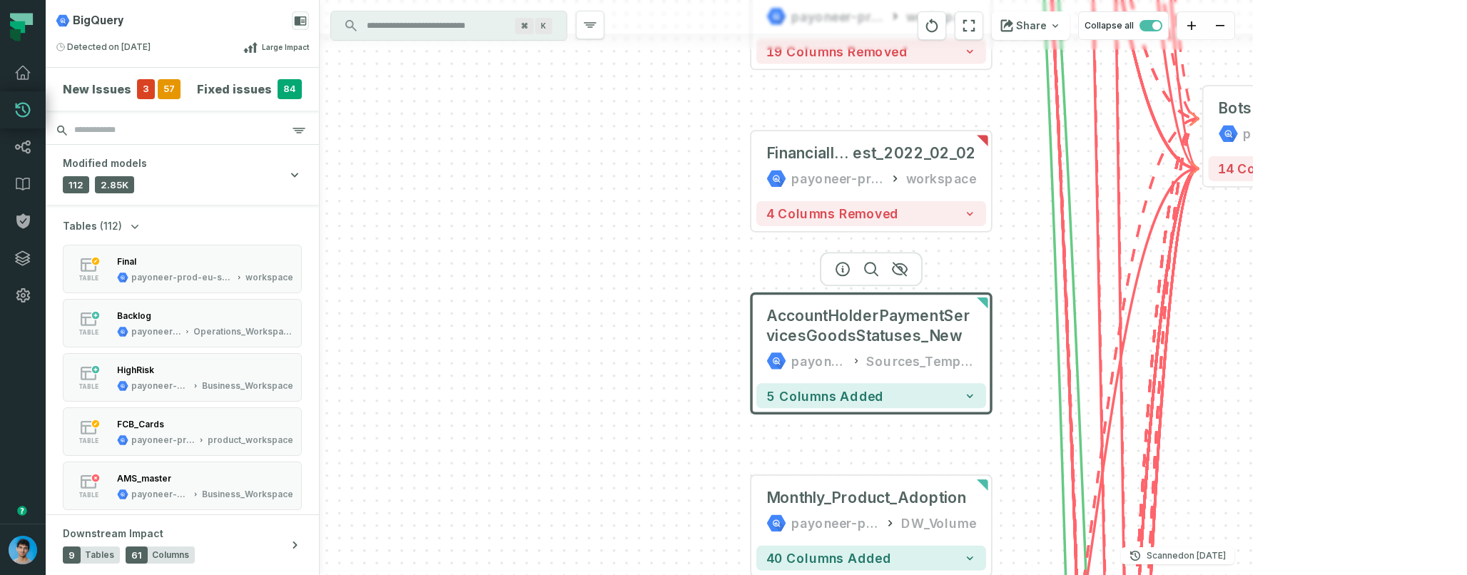
click at [158, 121] on input "search" at bounding box center [182, 130] width 273 height 29
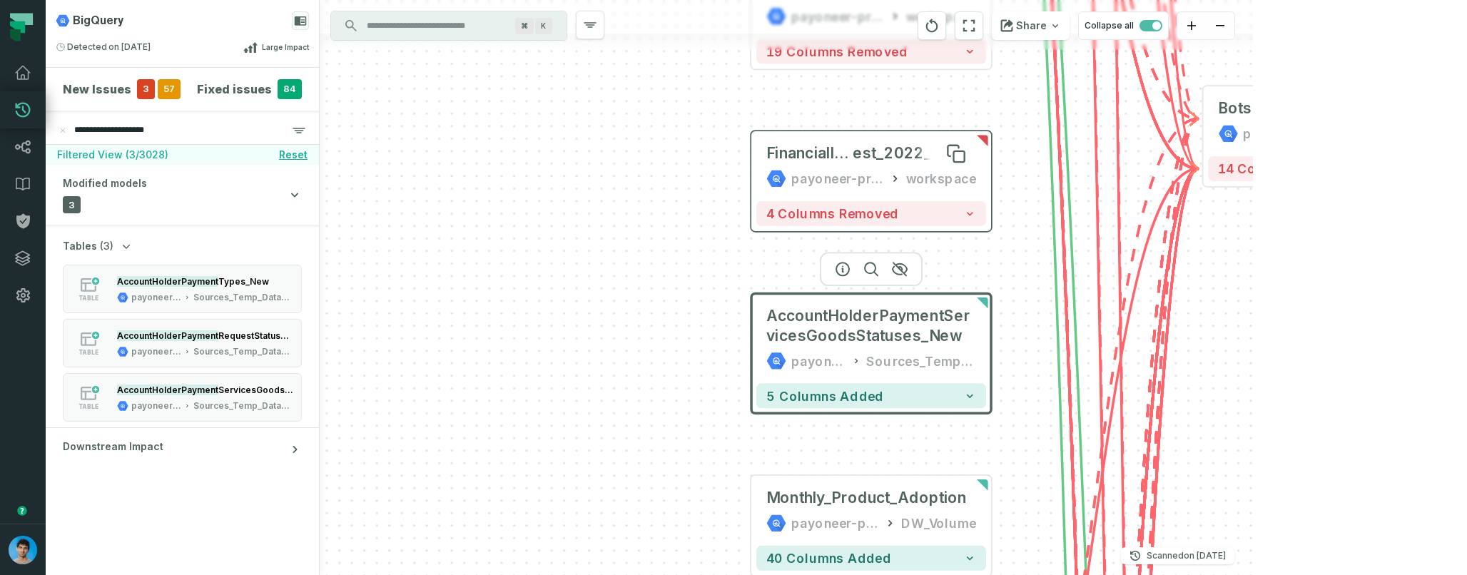
type input "**********"
